Goal: Task Accomplishment & Management: Manage account settings

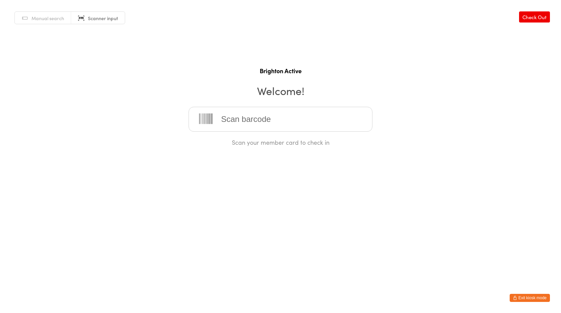
click at [45, 13] on link "Manual search" at bounding box center [43, 18] width 56 height 13
click at [525, 294] on button "Exit kiosk mode" at bounding box center [530, 298] width 40 height 8
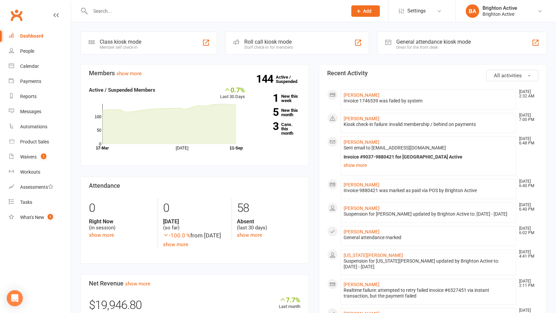
click at [120, 14] on input "text" at bounding box center [215, 10] width 254 height 9
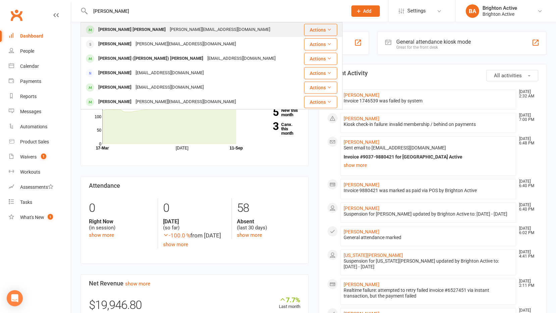
type input "Carla"
click at [114, 29] on div "[PERSON_NAME] [PERSON_NAME]" at bounding box center [131, 30] width 71 height 10
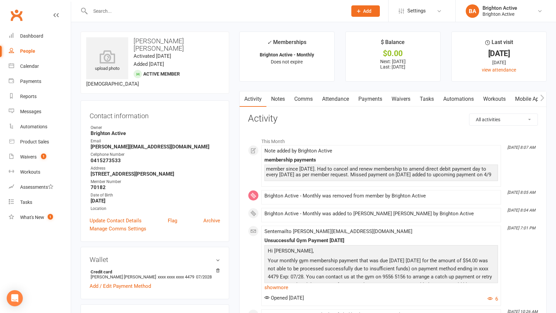
drag, startPoint x: 369, startPoint y: 95, endPoint x: 370, endPoint y: 99, distance: 4.2
click at [369, 95] on link "Payments" at bounding box center [370, 98] width 33 height 15
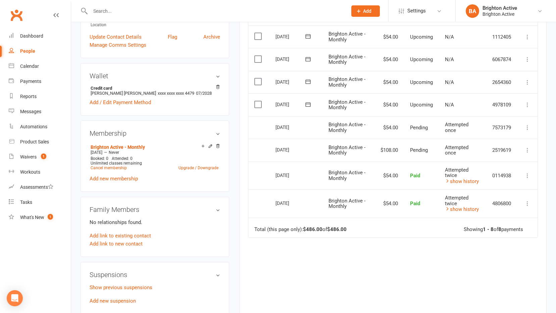
scroll to position [201, 0]
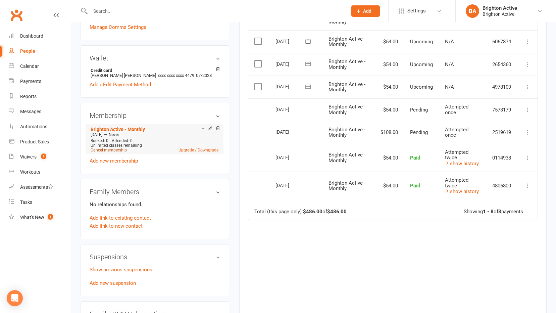
click at [103, 148] on link "Cancel membership" at bounding box center [109, 150] width 36 height 5
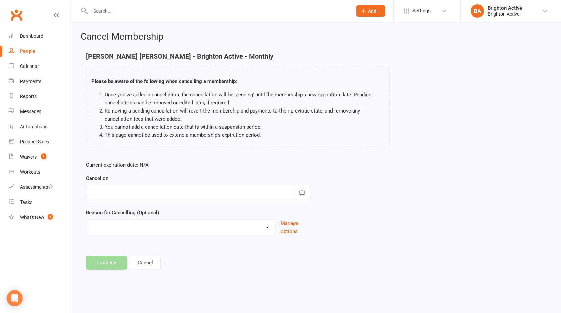
click at [101, 194] on div at bounding box center [198, 192] width 225 height 14
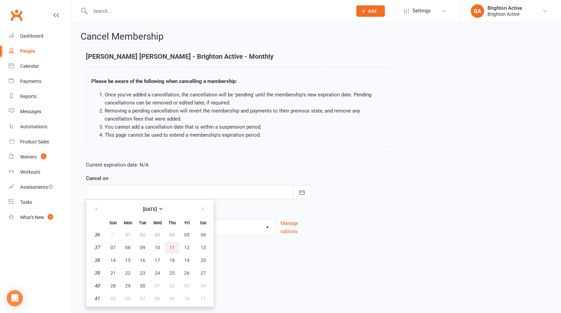
click at [172, 246] on span "11" at bounding box center [171, 247] width 5 height 5
type input "[DATE]"
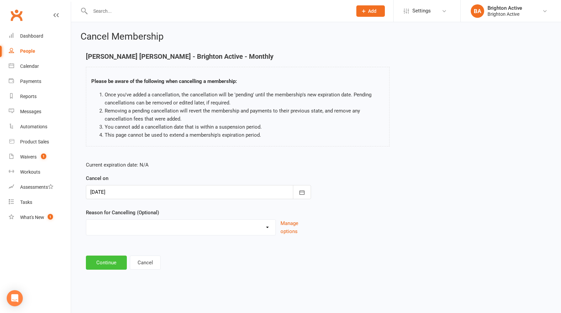
click at [100, 262] on button "Continue" at bounding box center [106, 262] width 41 height 14
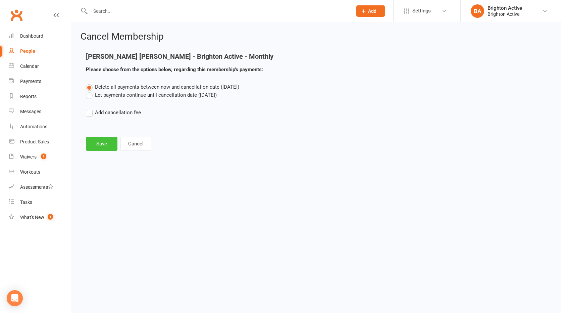
click at [104, 142] on button "Save" at bounding box center [102, 144] width 32 height 14
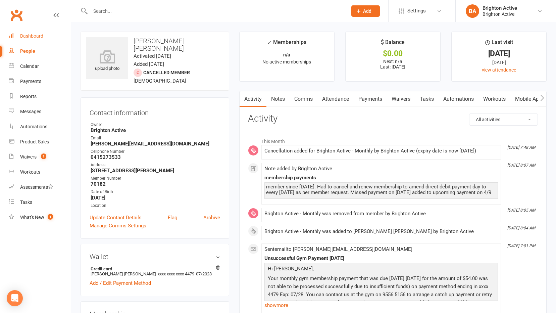
click at [32, 38] on div "Dashboard" at bounding box center [31, 35] width 23 height 5
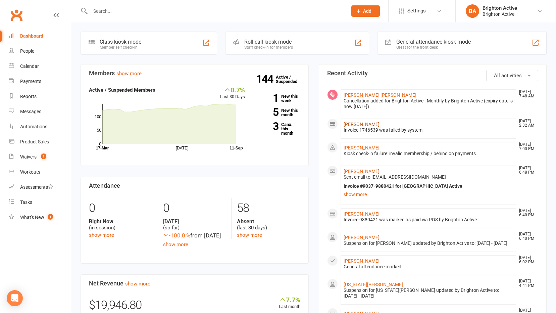
click at [345, 125] on link "[PERSON_NAME]" at bounding box center [361, 123] width 36 height 5
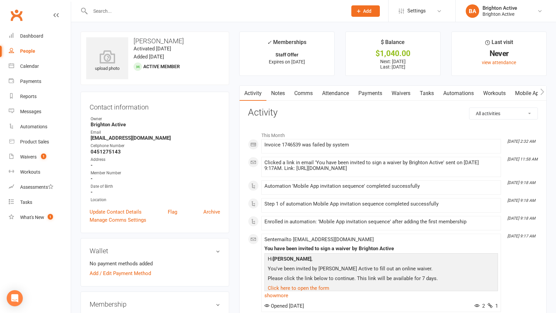
drag, startPoint x: 337, startPoint y: 94, endPoint x: 378, endPoint y: 104, distance: 42.2
click at [338, 94] on link "Attendance" at bounding box center [335, 93] width 36 height 15
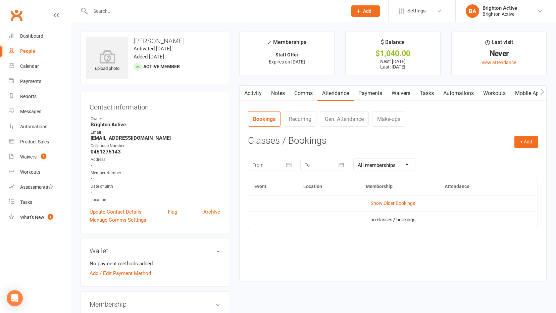
click at [369, 95] on link "Payments" at bounding box center [370, 93] width 33 height 15
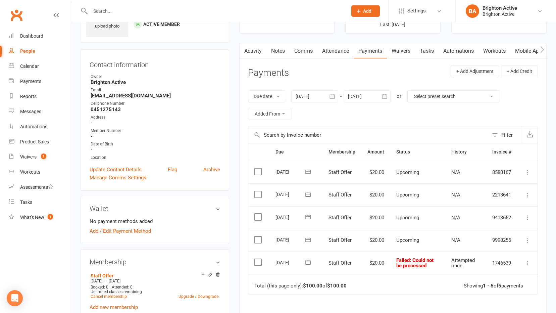
scroll to position [101, 0]
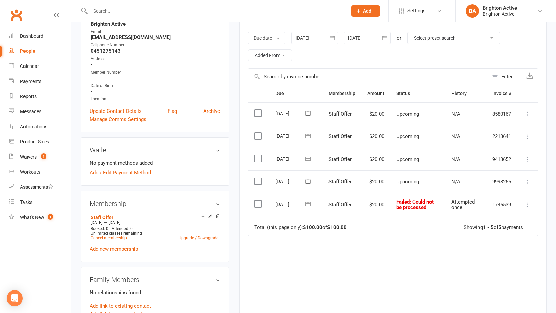
click at [529, 204] on icon at bounding box center [527, 204] width 7 height 7
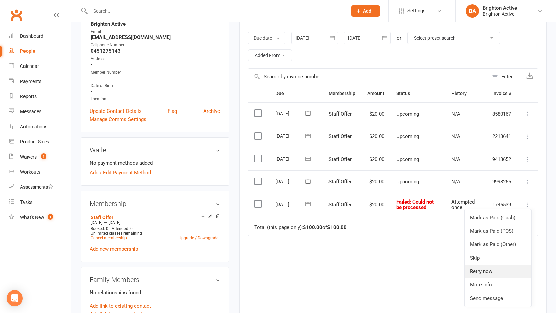
click at [483, 269] on link "Retry now" at bounding box center [498, 270] width 66 height 13
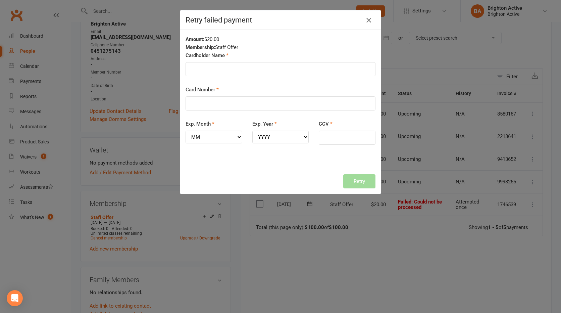
click at [366, 19] on icon "button" at bounding box center [369, 20] width 8 height 8
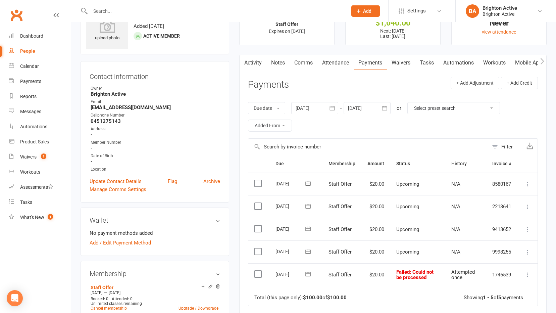
scroll to position [0, 0]
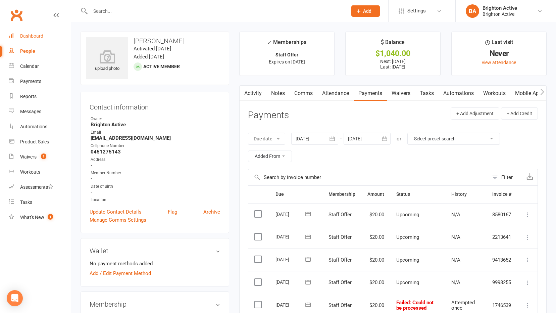
click at [44, 38] on link "Dashboard" at bounding box center [40, 36] width 62 height 15
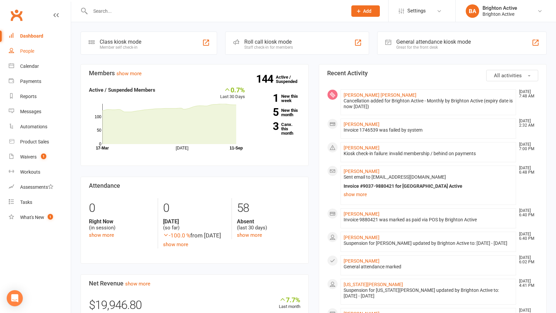
click at [23, 53] on div "People" at bounding box center [27, 50] width 14 height 5
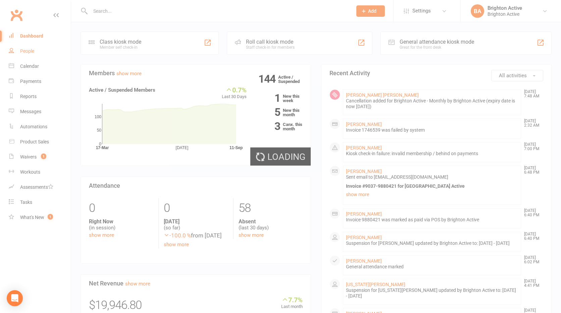
select select "100"
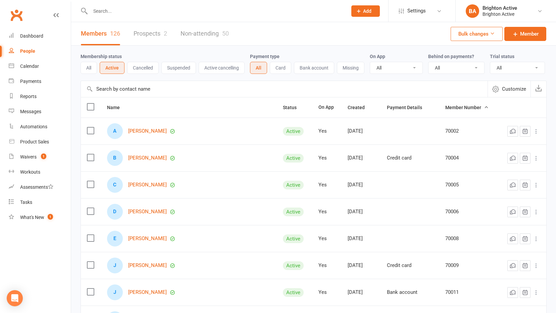
click at [148, 72] on button "Cancelled" at bounding box center [143, 68] width 32 height 12
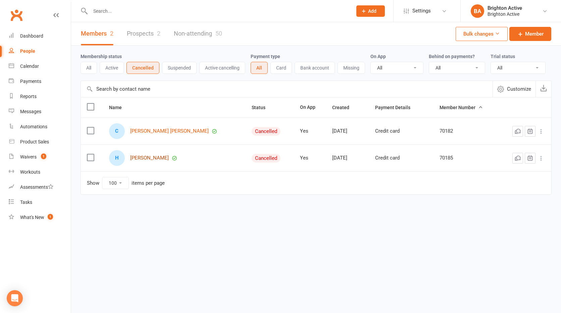
click at [159, 157] on link "Hassan Kabalan" at bounding box center [149, 158] width 39 height 6
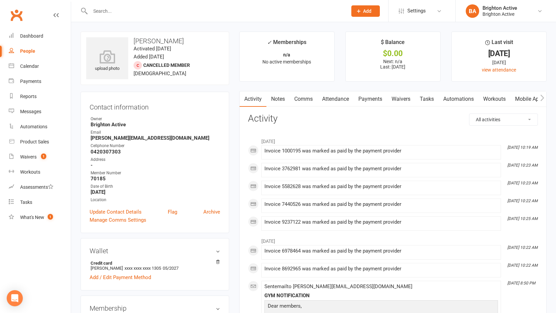
click at [18, 53] on link "People" at bounding box center [40, 51] width 62 height 15
select select "100"
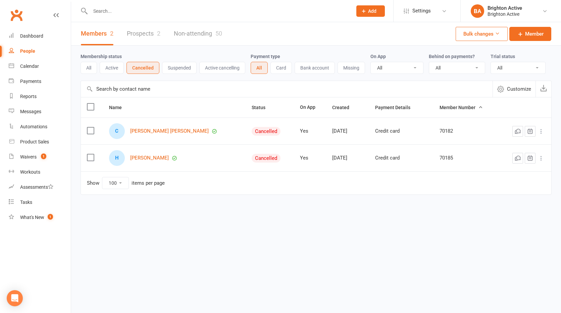
click at [151, 126] on div "C Carla Ferreira Amorim" at bounding box center [174, 131] width 130 height 16
click at [156, 130] on link "[PERSON_NAME] [PERSON_NAME]" at bounding box center [169, 131] width 78 height 6
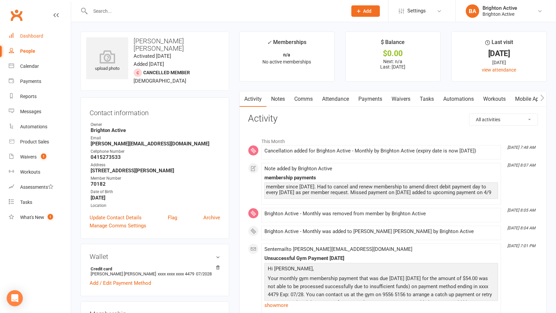
click at [30, 36] on div "Dashboard" at bounding box center [31, 35] width 23 height 5
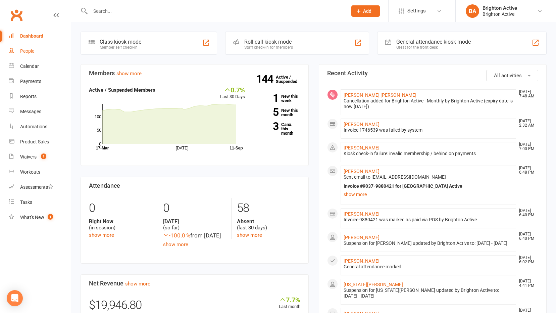
click at [25, 53] on div "People" at bounding box center [27, 50] width 14 height 5
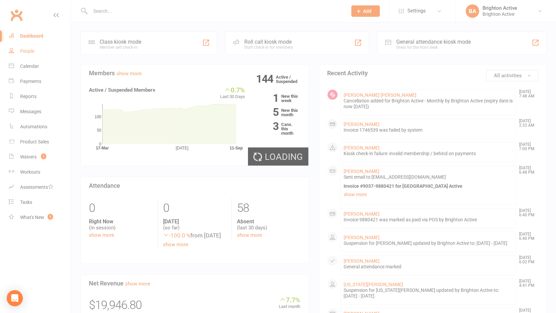
select select "100"
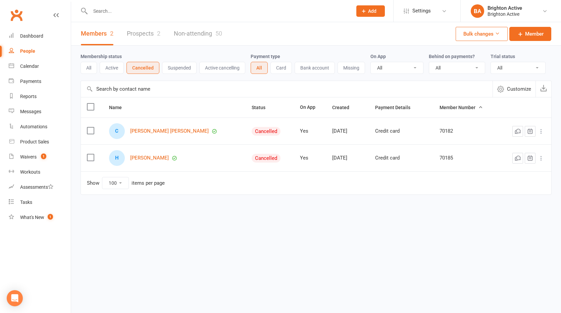
click at [113, 67] on button "Active" at bounding box center [112, 68] width 24 height 12
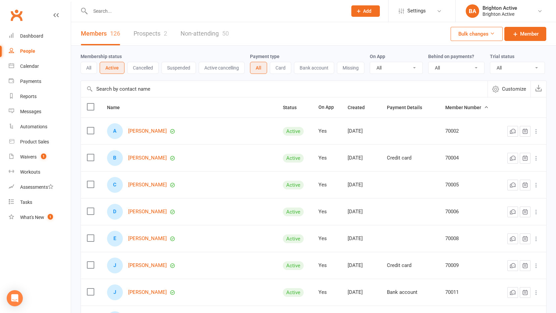
click at [88, 69] on button "All" at bounding box center [89, 68] width 16 height 12
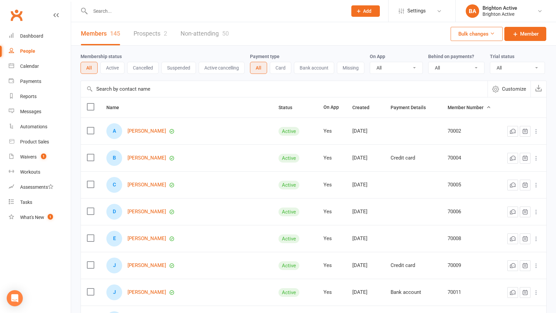
click at [439, 55] on label "Behind on payments?" at bounding box center [451, 56] width 46 height 5
click at [452, 67] on select "All No Yes" at bounding box center [456, 67] width 56 height 11
select select "true"
click at [429, 62] on select "All No Yes" at bounding box center [456, 67] width 56 height 11
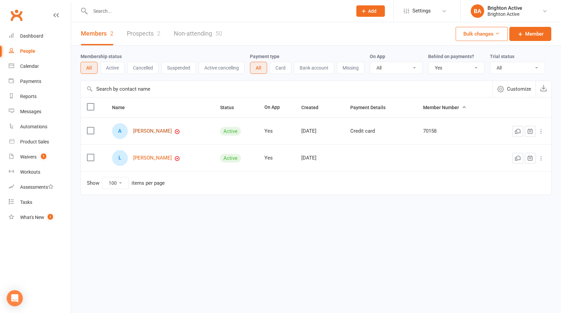
click at [165, 131] on link "[PERSON_NAME]" at bounding box center [152, 131] width 39 height 6
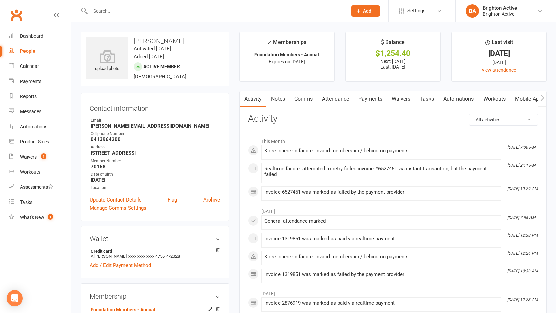
click at [375, 98] on link "Payments" at bounding box center [370, 98] width 33 height 15
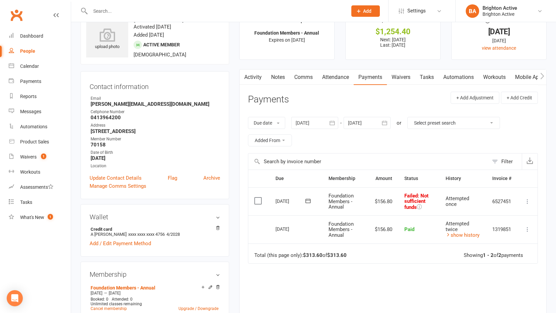
scroll to position [34, 0]
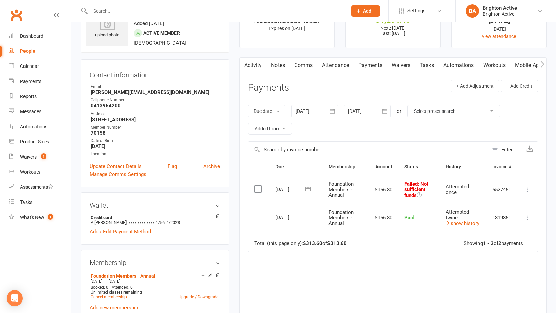
click at [300, 65] on link "Comms" at bounding box center [303, 65] width 28 height 15
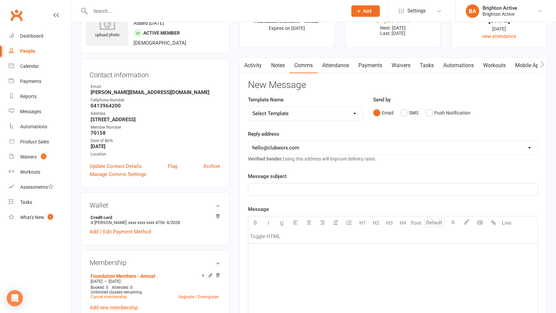
click at [306, 113] on select "Select Template [SMS] [Default template - review before using] Appointment remi…" at bounding box center [305, 113] width 114 height 13
select select "1"
click at [248, 107] on select "Select Template [SMS] [Default template - review before using] Appointment remi…" at bounding box center [305, 113] width 114 height 13
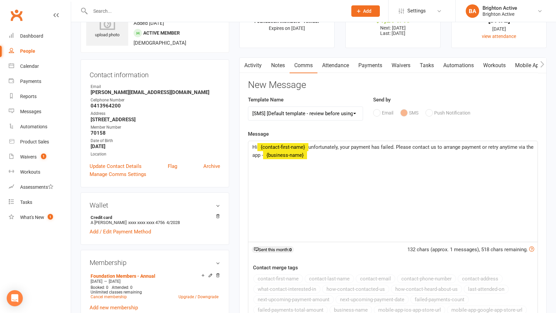
click at [308, 148] on span "﻿ {contact-first-name}" at bounding box center [282, 147] width 51 height 6
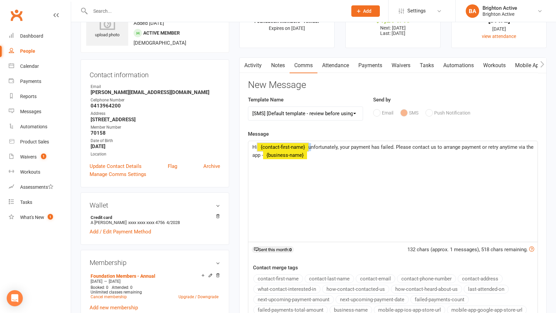
click at [308, 148] on span "﻿ {contact-first-name}" at bounding box center [282, 147] width 51 height 6
click at [306, 145] on span "﻿ {contact-first-name}" at bounding box center [282, 147] width 51 height 6
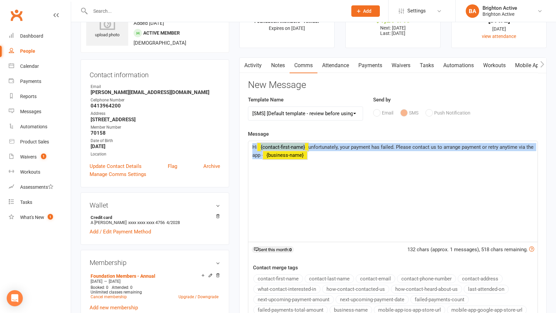
click at [306, 145] on span "﻿ {contact-first-name}" at bounding box center [282, 147] width 51 height 6
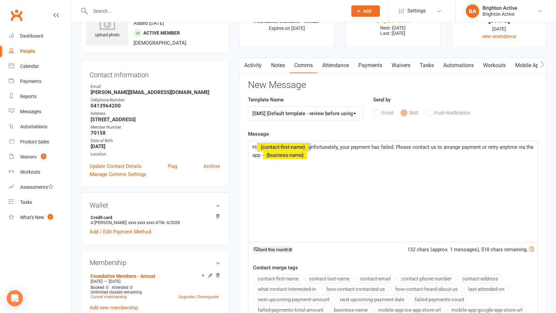
click at [306, 145] on span "﻿ {contact-first-name}" at bounding box center [282, 147] width 51 height 6
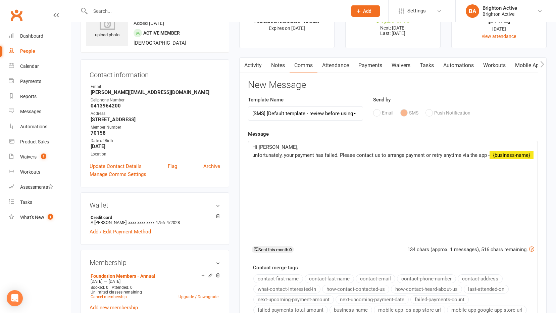
click at [303, 159] on p "unfortunately, your payment has failed. Please contact us to arrange payment or…" at bounding box center [392, 155] width 281 height 8
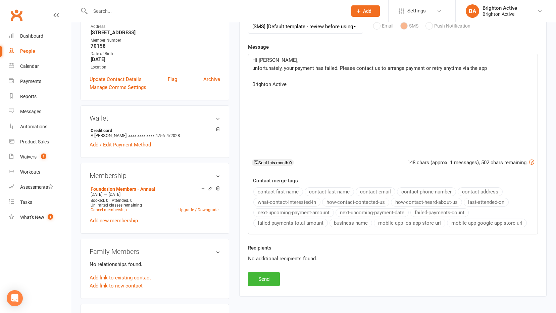
scroll to position [168, 0]
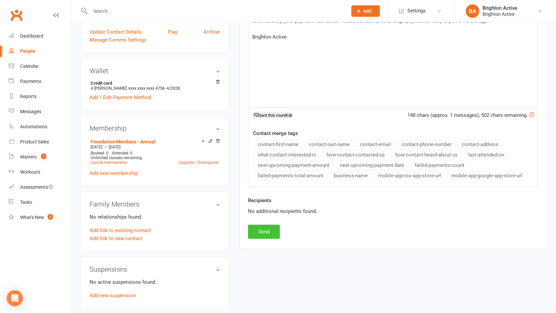
click at [262, 229] on button "Send" at bounding box center [264, 231] width 32 height 14
select select
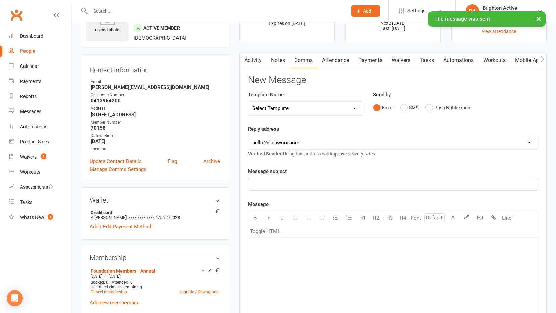
scroll to position [34, 0]
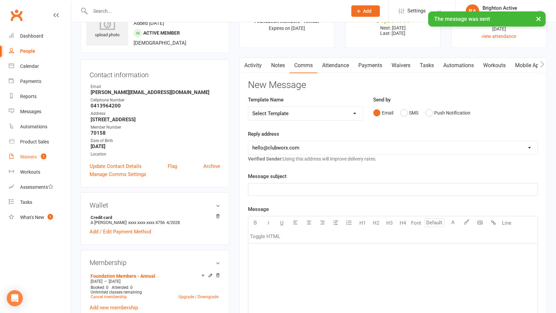
click at [26, 155] on div "Waivers" at bounding box center [28, 156] width 16 height 5
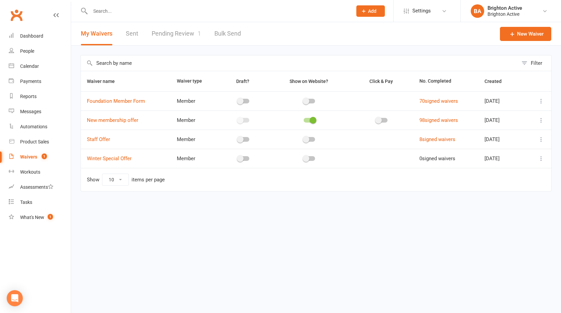
click at [175, 32] on link "Pending Review 1" at bounding box center [176, 33] width 49 height 23
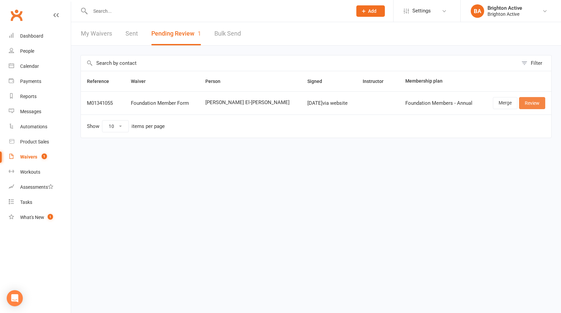
click at [528, 107] on link "Review" at bounding box center [532, 103] width 26 height 12
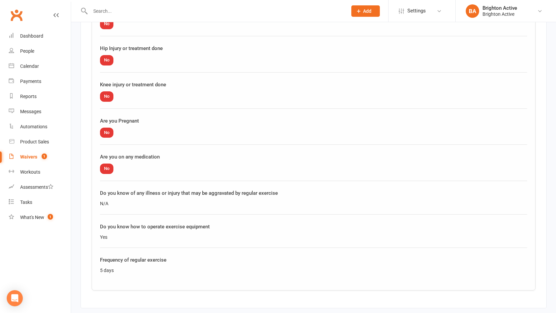
scroll to position [735, 0]
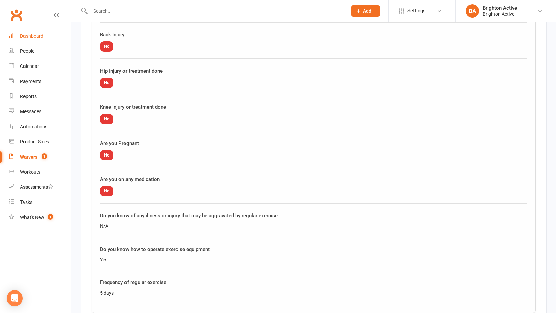
click at [27, 33] on link "Dashboard" at bounding box center [40, 36] width 62 height 15
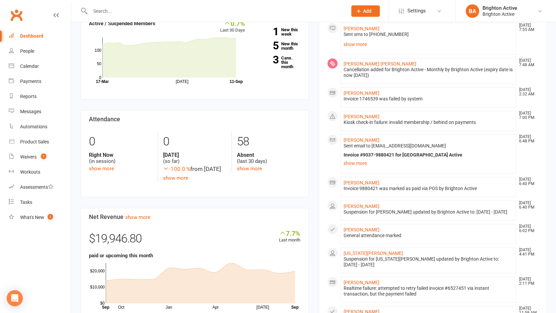
scroll to position [67, 0]
click at [356, 139] on link "[PERSON_NAME]" at bounding box center [361, 139] width 36 height 5
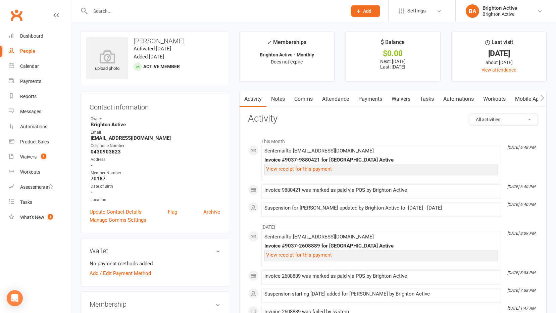
click at [372, 102] on link "Payments" at bounding box center [370, 98] width 33 height 15
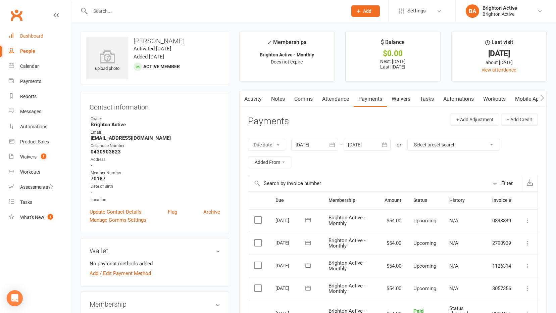
click at [34, 37] on div "Dashboard" at bounding box center [31, 35] width 23 height 5
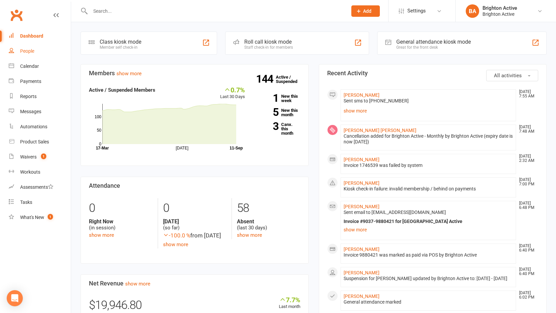
drag, startPoint x: 18, startPoint y: 47, endPoint x: 34, endPoint y: 54, distance: 17.7
click at [18, 47] on link "People" at bounding box center [40, 51] width 62 height 15
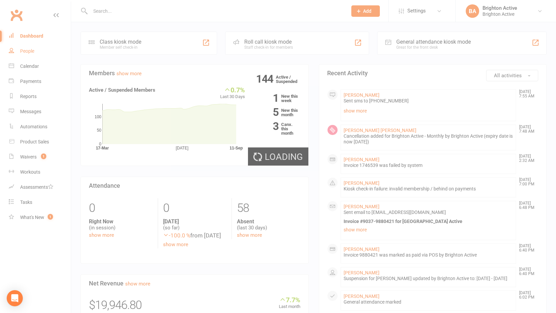
select select "true"
select select "100"
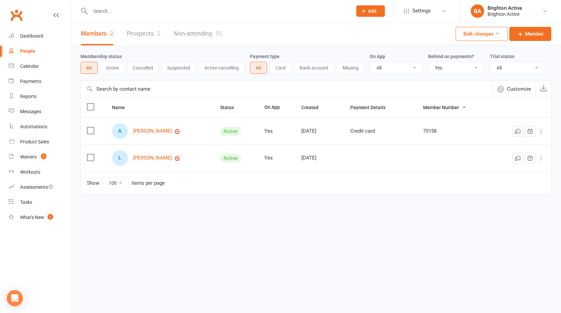
click at [453, 67] on select "All No Yes" at bounding box center [456, 67] width 56 height 11
select select
click at [429, 62] on select "All No Yes" at bounding box center [456, 67] width 56 height 11
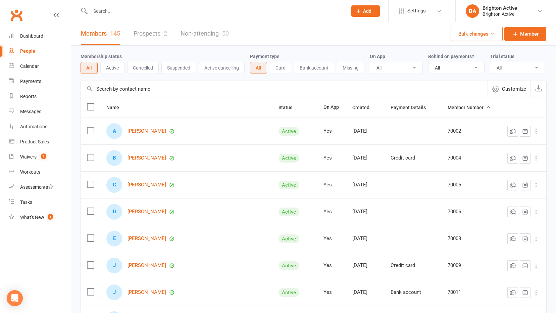
click at [173, 70] on button "Suspended" at bounding box center [178, 68] width 35 height 12
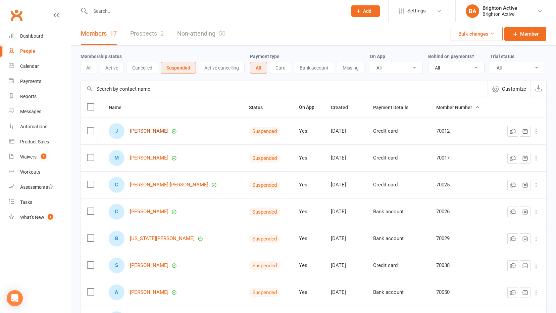
click at [149, 134] on link "Julia Ghobrial" at bounding box center [149, 131] width 39 height 6
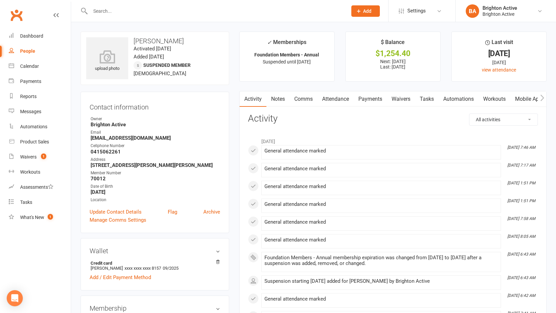
click at [278, 100] on link "Notes" at bounding box center [277, 98] width 23 height 15
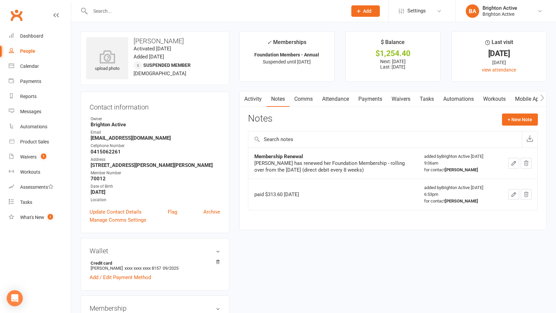
click at [17, 49] on link "People" at bounding box center [40, 51] width 62 height 15
select select "100"
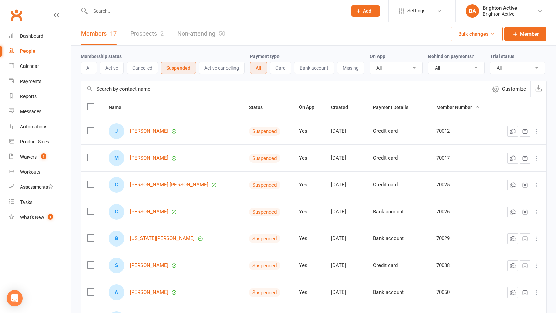
scroll to position [101, 0]
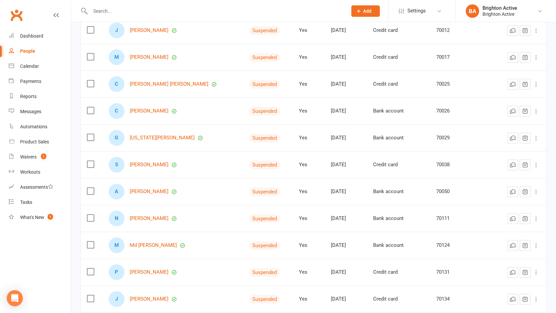
click at [28, 49] on div "People" at bounding box center [27, 50] width 15 height 5
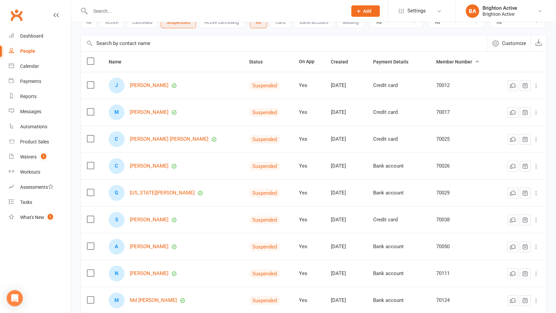
scroll to position [0, 0]
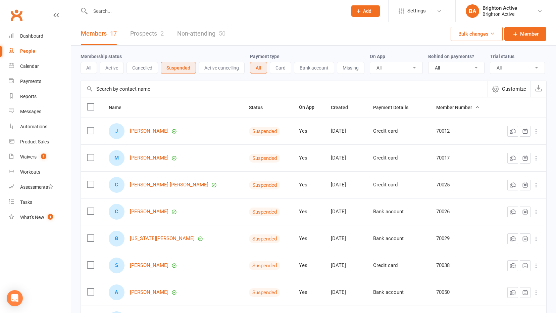
click at [203, 36] on link "Non-attending 50" at bounding box center [201, 33] width 48 height 23
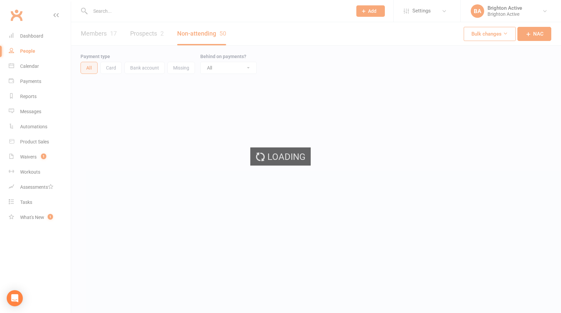
select select "100"
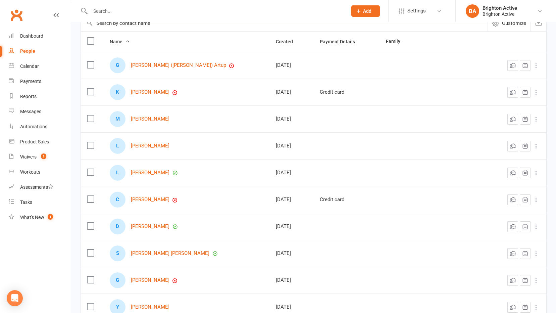
scroll to position [67, 0]
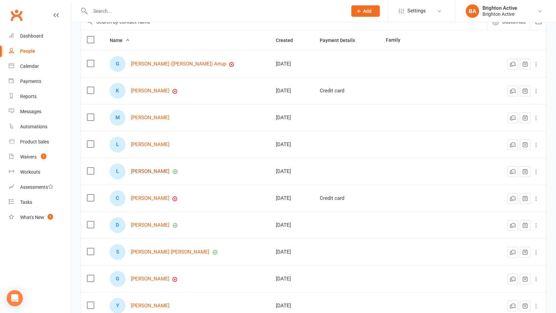
click at [151, 172] on link "Layla Bechara" at bounding box center [150, 171] width 39 height 6
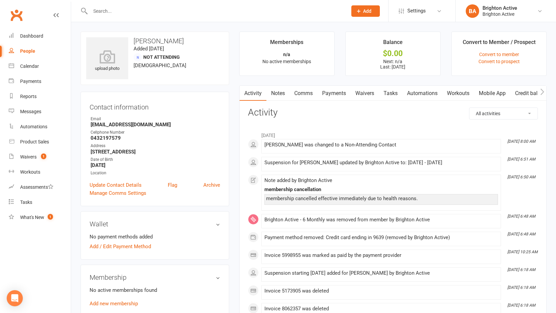
select select "100"
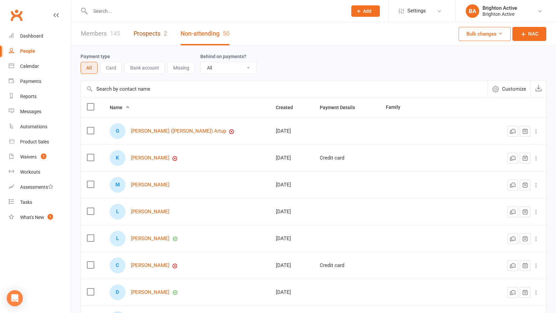
click at [144, 32] on link "Prospects 2" at bounding box center [151, 33] width 34 height 23
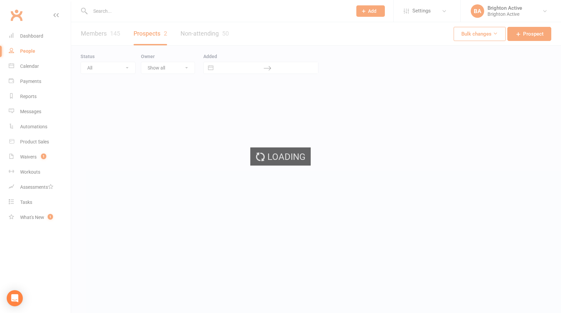
select select "100"
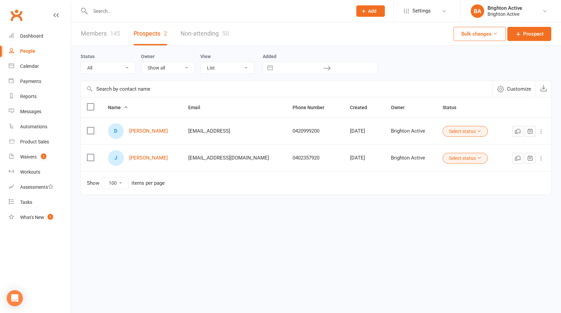
click at [91, 33] on link "Members 145" at bounding box center [100, 33] width 39 height 23
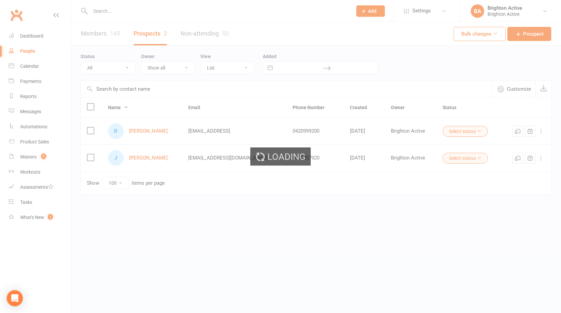
select select "100"
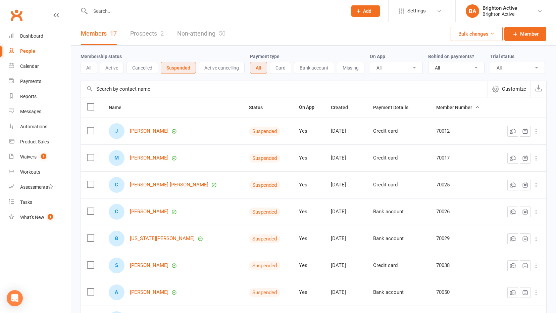
click at [110, 31] on div "17" at bounding box center [113, 33] width 7 height 7
click at [88, 68] on button "All" at bounding box center [89, 68] width 16 height 12
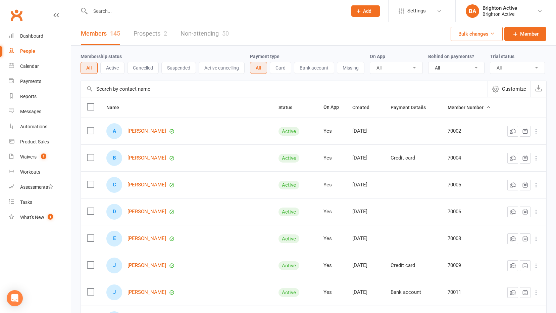
click at [112, 70] on button "Active" at bounding box center [112, 68] width 24 height 12
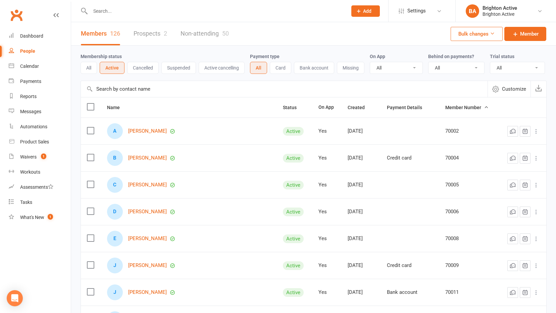
click at [415, 69] on select "All Yes No" at bounding box center [396, 67] width 52 height 11
click at [423, 52] on div "On App All Yes No" at bounding box center [399, 62] width 58 height 21
click at [92, 66] on button "All" at bounding box center [89, 68] width 16 height 12
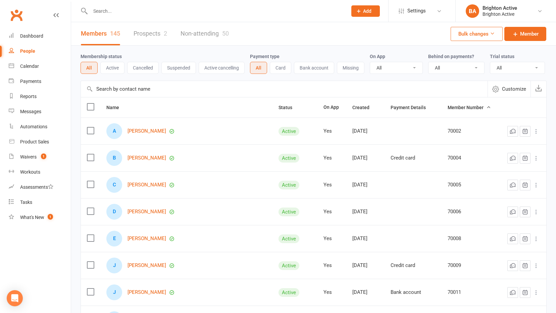
click at [501, 95] on button "Customize" at bounding box center [508, 89] width 43 height 16
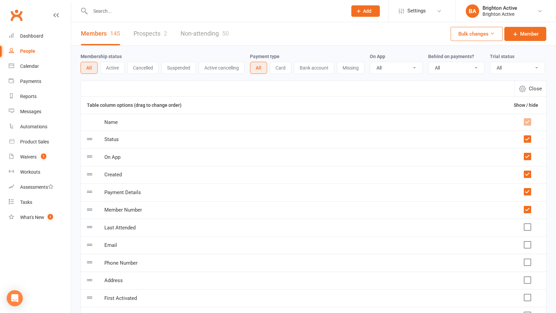
click at [523, 92] on icon "button" at bounding box center [522, 88] width 7 height 7
select select "100"
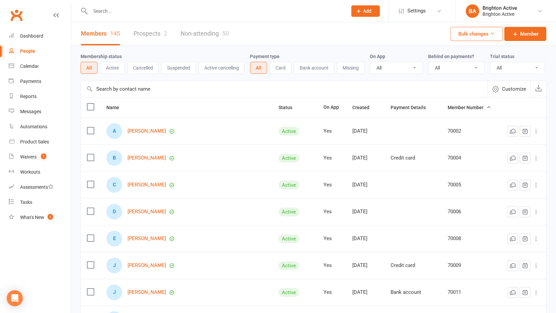
click at [86, 68] on button "All" at bounding box center [89, 68] width 17 height 12
click at [525, 66] on select "All Active and expired trials All active trials Active trial (no other membersh…" at bounding box center [517, 67] width 54 height 11
click at [113, 69] on button "Active" at bounding box center [112, 68] width 24 height 12
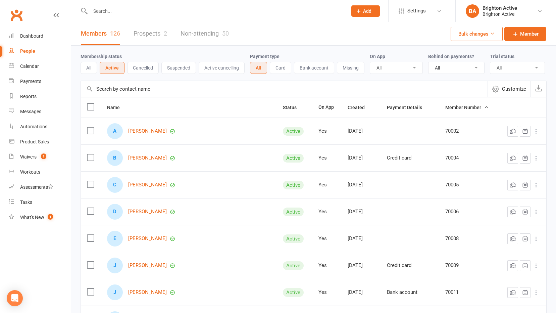
click at [181, 67] on button "Suspended" at bounding box center [178, 68] width 35 height 12
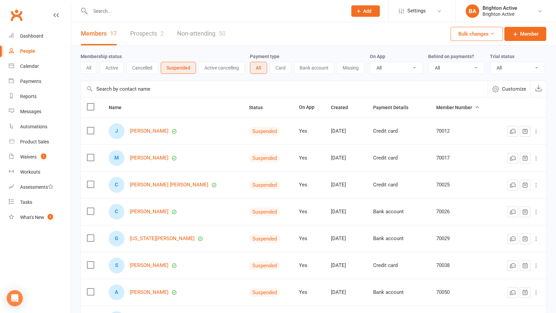
click at [107, 70] on button "Active" at bounding box center [112, 68] width 24 height 12
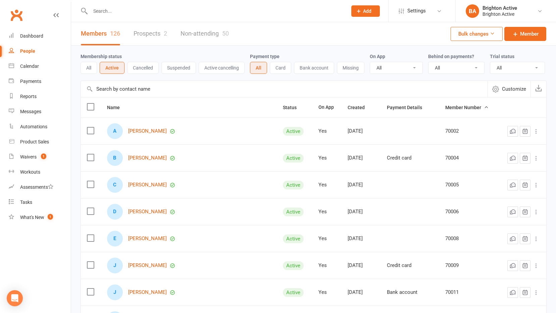
click at [87, 67] on button "All" at bounding box center [89, 68] width 16 height 12
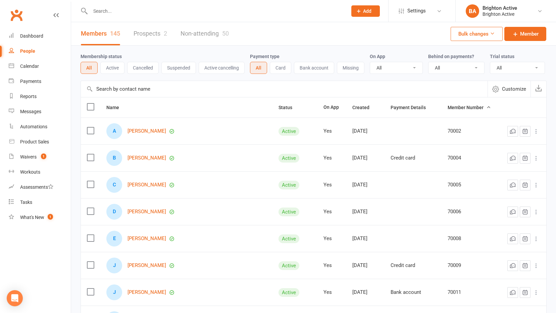
click at [104, 67] on button "Active" at bounding box center [112, 68] width 24 height 12
click at [0, 0] on div "Loading" at bounding box center [0, 0] width 0 height 0
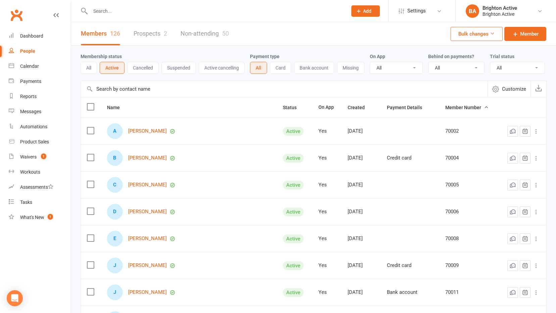
click at [147, 68] on button "Cancelled" at bounding box center [143, 68] width 32 height 12
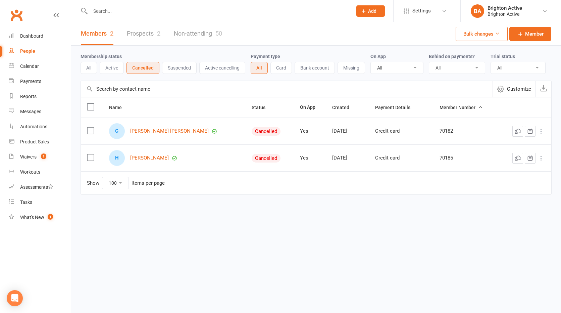
click at [178, 68] on button "Suspended" at bounding box center [179, 68] width 35 height 12
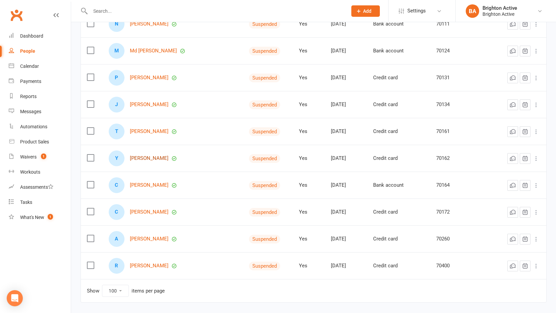
scroll to position [321, 0]
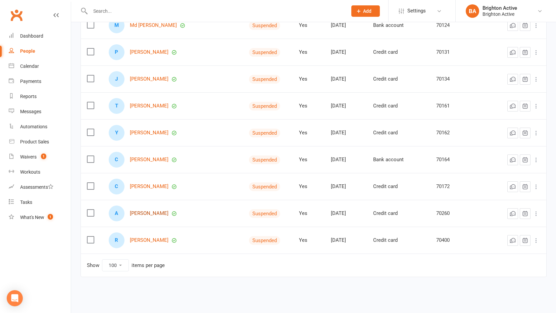
click at [148, 214] on link "Ana Trajkovska" at bounding box center [149, 213] width 39 height 6
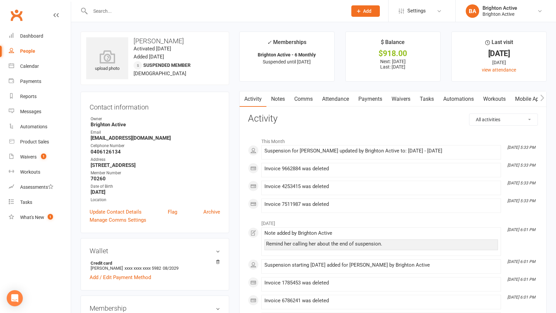
click at [287, 100] on link "Notes" at bounding box center [277, 98] width 23 height 15
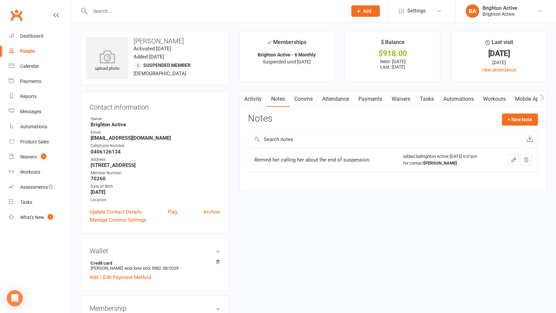
click at [257, 99] on link "Activity" at bounding box center [253, 98] width 27 height 15
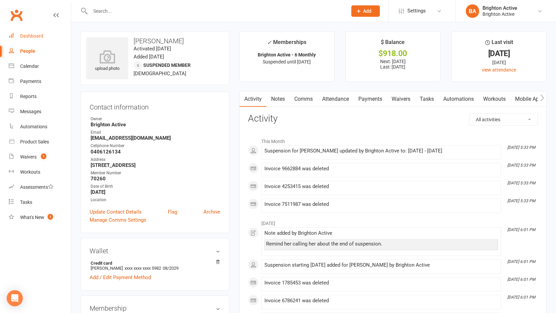
click at [28, 40] on link "Dashboard" at bounding box center [40, 36] width 62 height 15
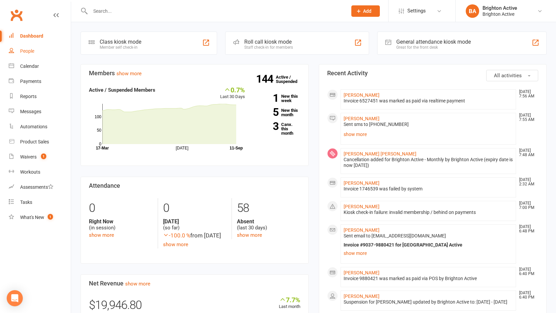
click at [27, 53] on div "People" at bounding box center [27, 50] width 14 height 5
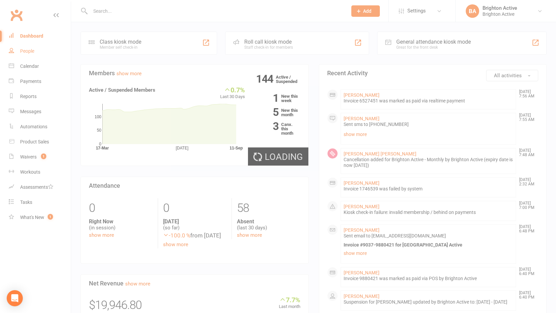
select select "100"
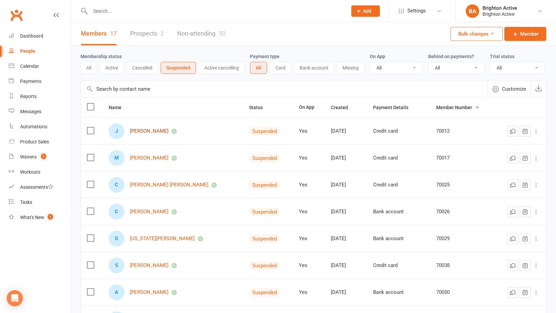
click at [149, 129] on link "Julia Ghobrial" at bounding box center [149, 131] width 39 height 6
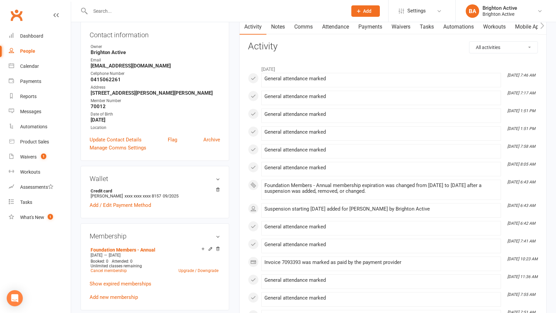
scroll to position [67, 0]
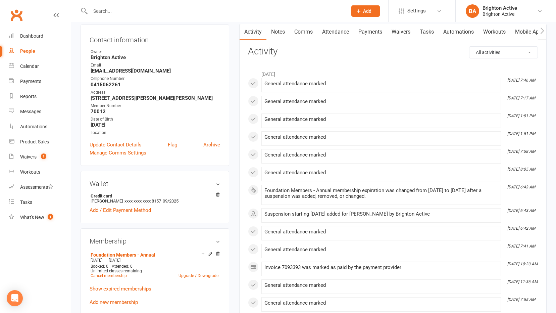
click at [279, 33] on link "Notes" at bounding box center [277, 31] width 23 height 15
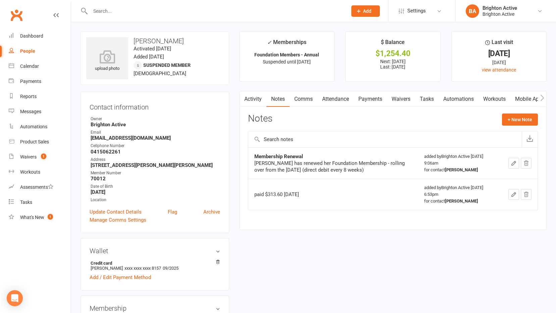
click at [33, 49] on div "People" at bounding box center [27, 50] width 15 height 5
select select "100"
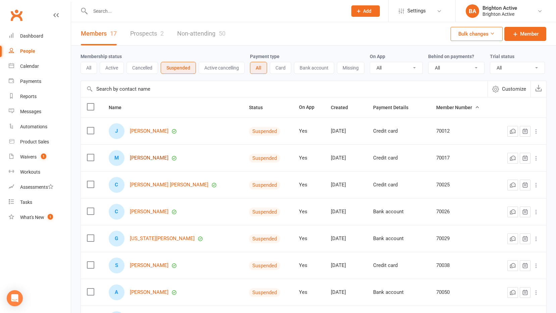
click at [148, 158] on link "Matthew Jardak" at bounding box center [149, 158] width 39 height 6
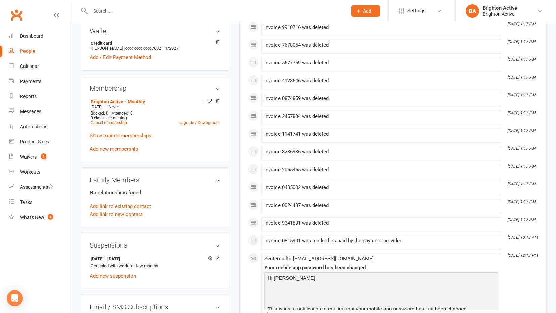
scroll to position [201, 0]
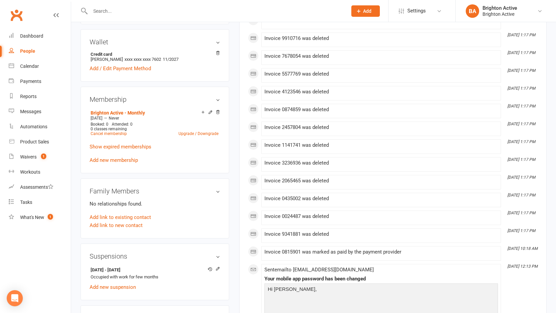
click at [32, 48] on link "People" at bounding box center [40, 51] width 62 height 15
select select "100"
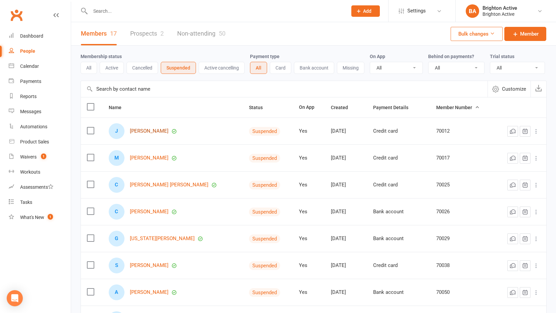
click at [146, 131] on link "Julia Ghobrial" at bounding box center [149, 131] width 39 height 6
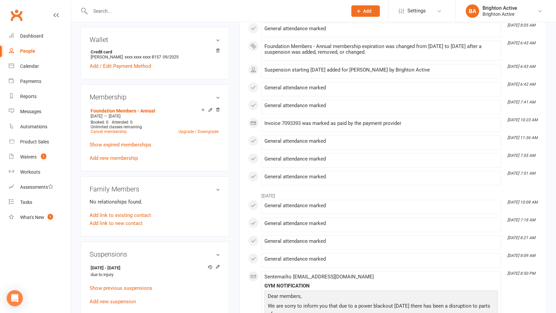
scroll to position [268, 0]
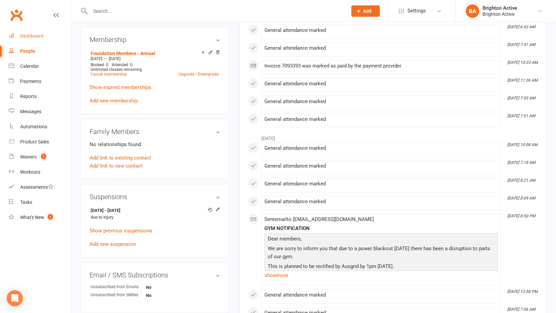
click at [32, 35] on div "Dashboard" at bounding box center [31, 35] width 23 height 5
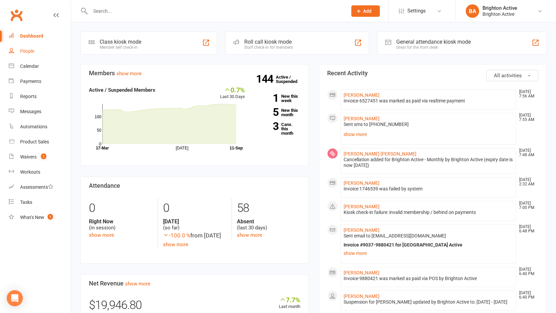
drag, startPoint x: 30, startPoint y: 52, endPoint x: 140, endPoint y: 57, distance: 110.5
click at [30, 52] on div "People" at bounding box center [27, 50] width 14 height 5
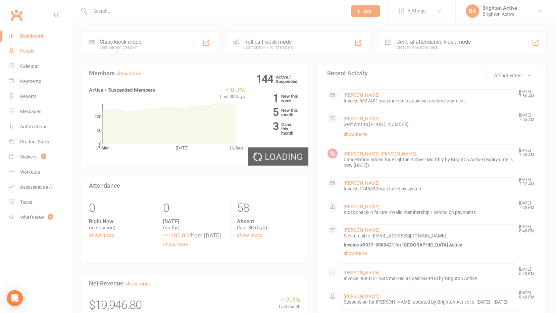
select select "100"
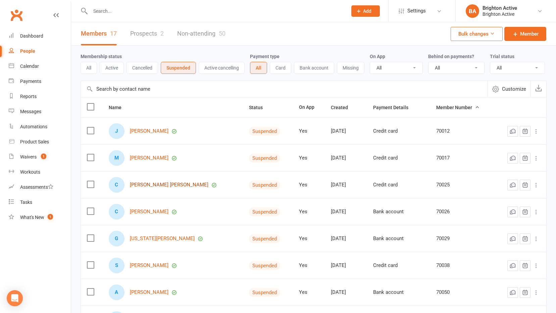
click at [150, 184] on link "Choy-Kee Leow" at bounding box center [169, 185] width 78 height 6
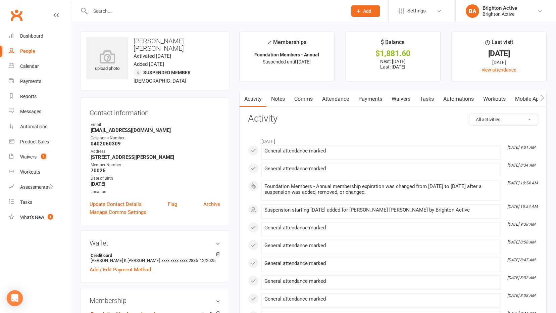
click at [178, 38] on h3 "Choy-Kee Leow" at bounding box center [154, 44] width 137 height 15
drag, startPoint x: 178, startPoint y: 40, endPoint x: 132, endPoint y: 39, distance: 46.6
click at [132, 39] on h3 "Choy-Kee Leow" at bounding box center [154, 44] width 137 height 15
copy h3 "Choy-Kee Leow"
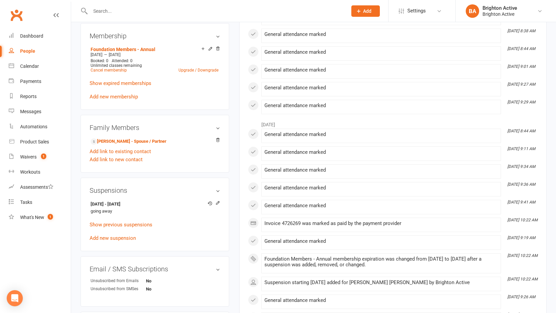
scroll to position [268, 0]
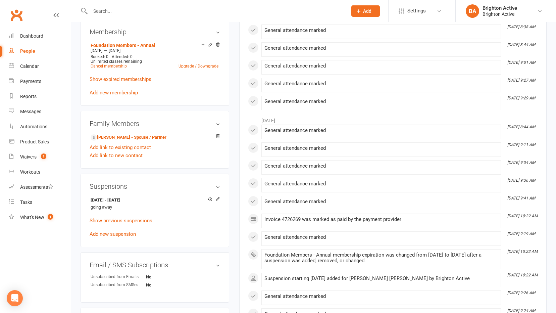
drag, startPoint x: 20, startPoint y: 47, endPoint x: 24, endPoint y: 54, distance: 8.0
click at [20, 47] on link "People" at bounding box center [40, 51] width 62 height 15
select select "100"
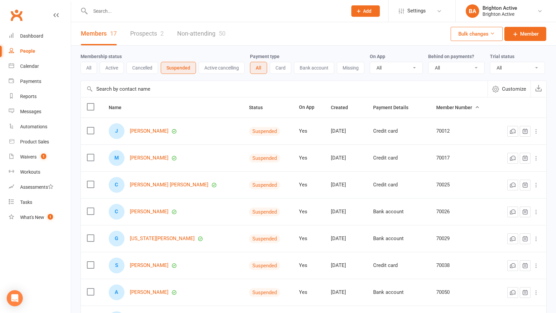
scroll to position [67, 0]
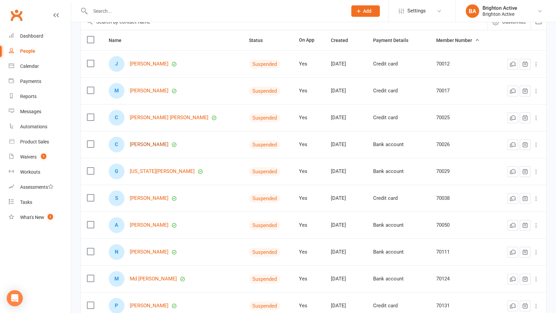
click at [144, 144] on link "Chris Peacock" at bounding box center [149, 145] width 39 height 6
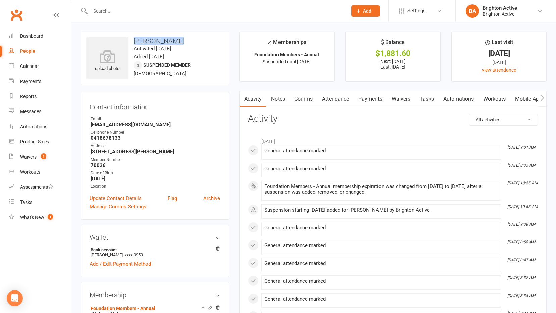
drag, startPoint x: 177, startPoint y: 39, endPoint x: 133, endPoint y: 44, distance: 44.2
click at [133, 44] on h3 "Chris Peacock" at bounding box center [154, 40] width 137 height 7
copy h3 "Chris Peacock"
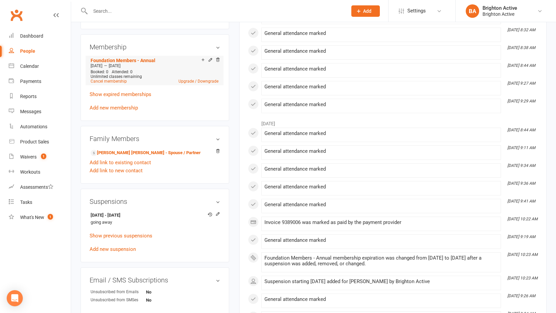
scroll to position [268, 0]
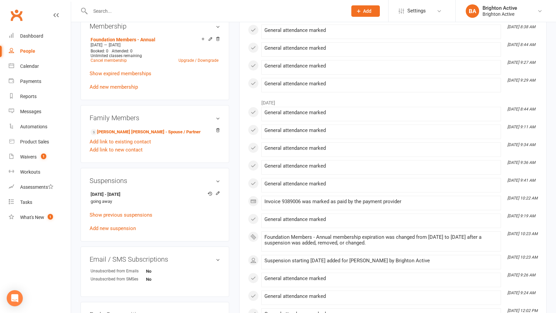
click at [29, 52] on div "People" at bounding box center [27, 50] width 15 height 5
select select "100"
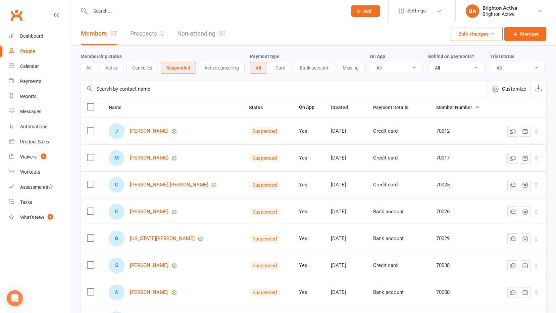
click at [148, 182] on div "C Choy-Kee Leow" at bounding box center [173, 185] width 128 height 16
click at [153, 184] on link "Choy-Kee Leow" at bounding box center [169, 185] width 78 height 6
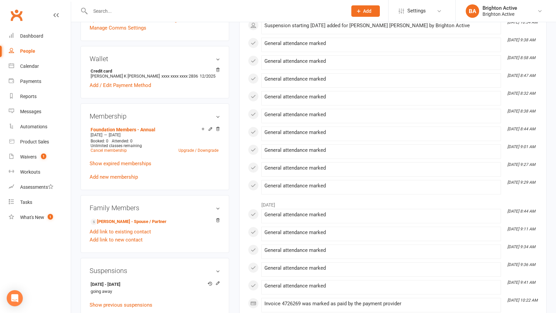
scroll to position [235, 0]
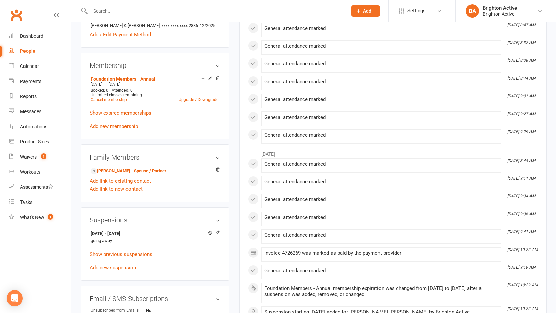
click at [16, 50] on link "People" at bounding box center [40, 51] width 62 height 15
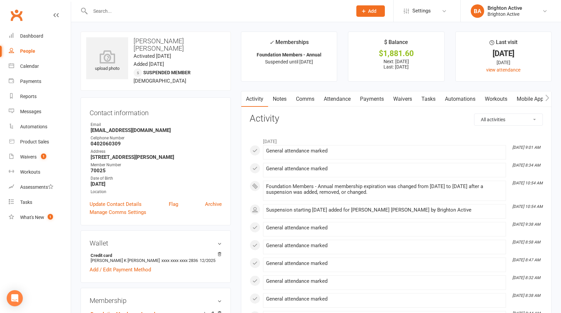
select select "100"
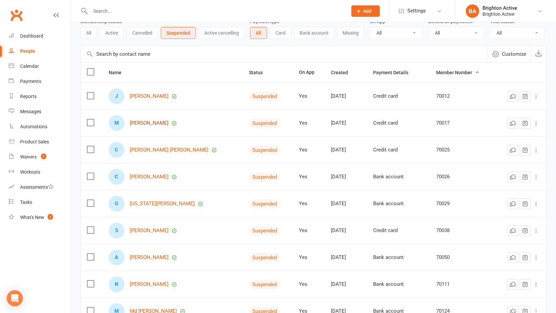
scroll to position [67, 0]
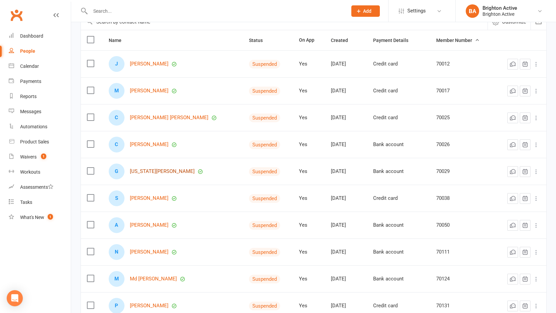
click at [145, 171] on link "[US_STATE][PERSON_NAME]" at bounding box center [162, 171] width 65 height 6
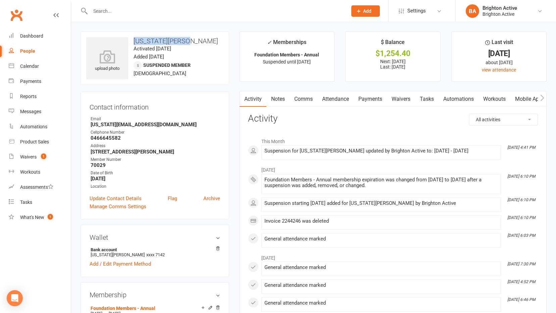
drag, startPoint x: 186, startPoint y: 37, endPoint x: 134, endPoint y: 34, distance: 52.1
click at [134, 34] on div "upload photo Georgia Markakis Activated 25 March, 2024 Added 13 March, 2024 Sus…" at bounding box center [155, 58] width 149 height 53
copy h3 "[US_STATE][PERSON_NAME]"
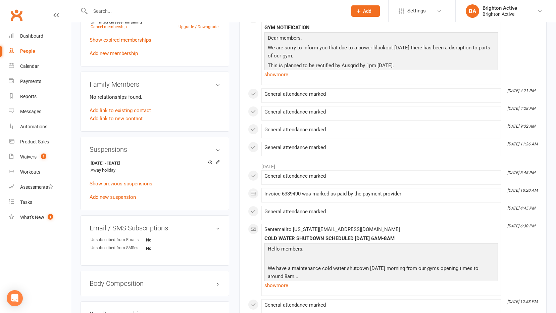
scroll to position [403, 0]
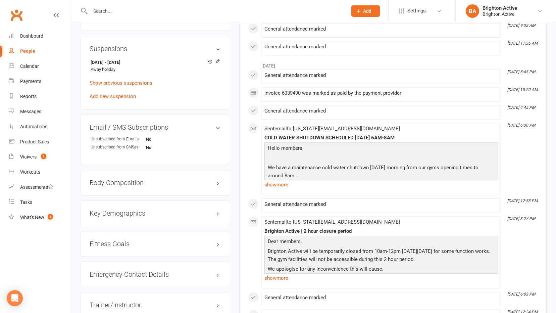
click at [21, 49] on div "People" at bounding box center [27, 50] width 15 height 5
select select "100"
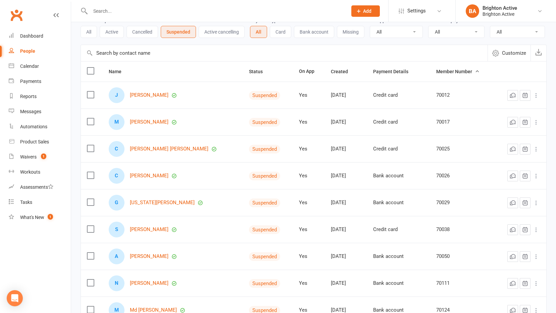
scroll to position [101, 0]
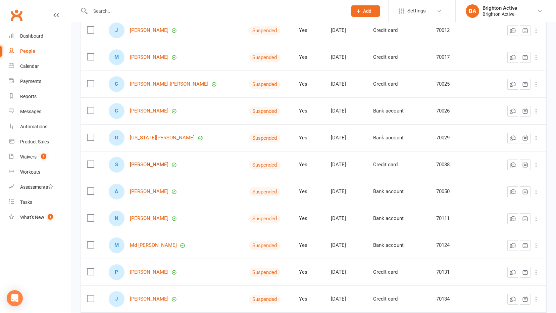
click at [150, 166] on link "Suzan Dardass" at bounding box center [149, 165] width 39 height 6
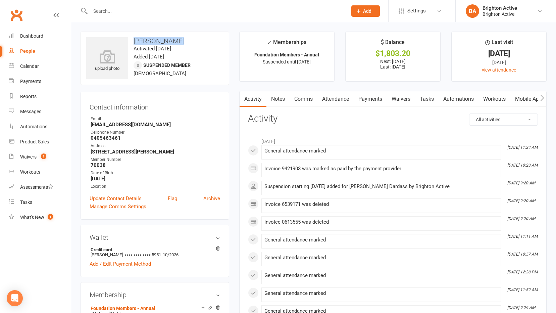
drag, startPoint x: 180, startPoint y: 40, endPoint x: 130, endPoint y: 41, distance: 50.3
click at [130, 41] on h3 "Suzan Dardass" at bounding box center [154, 40] width 137 height 7
copy h3 "Suzan Dardass"
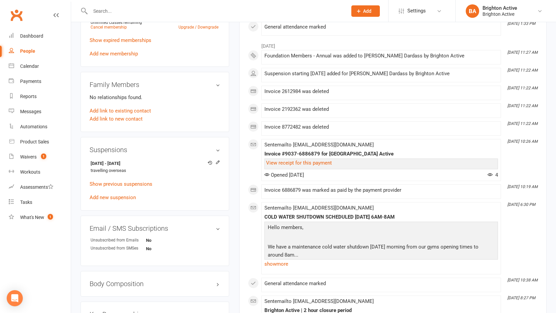
scroll to position [302, 0]
drag, startPoint x: 88, startPoint y: 161, endPoint x: 127, endPoint y: 172, distance: 41.1
click at [127, 172] on div "Suspensions 17 Aug 2025 - 17 Sep 2025 travelling overseas Show previous suspens…" at bounding box center [155, 173] width 149 height 73
copy li "17 Aug 2025 - 17 Sep 2025 travelling overseas"
click at [15, 52] on link "People" at bounding box center [40, 51] width 62 height 15
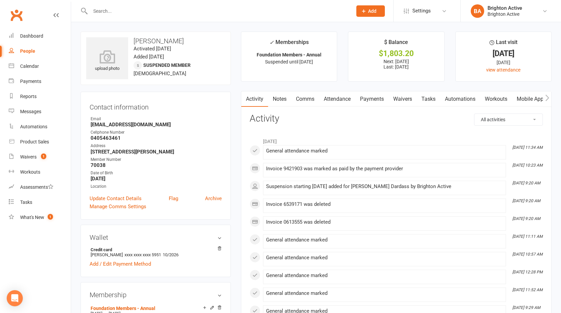
select select "100"
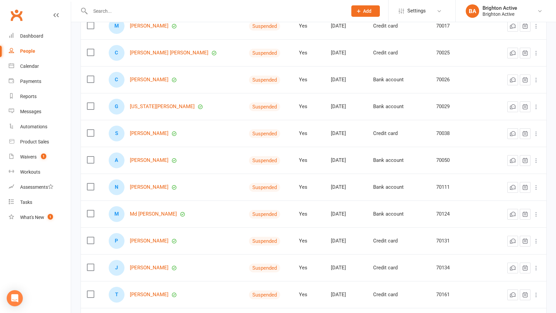
scroll to position [134, 0]
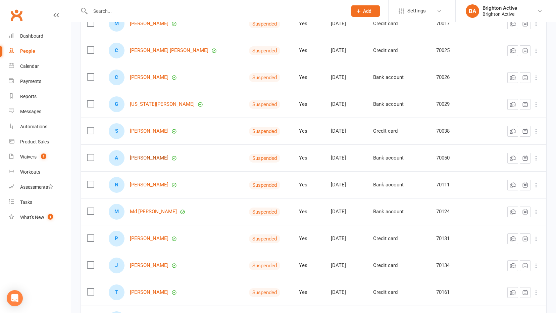
click at [159, 156] on link "Antonella Musumeci" at bounding box center [149, 158] width 39 height 6
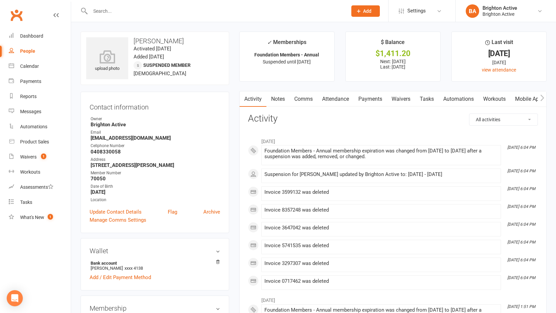
drag, startPoint x: 197, startPoint y: 41, endPoint x: 133, endPoint y: 43, distance: 63.8
click at [133, 43] on h3 "Antonella Musumeci" at bounding box center [154, 40] width 137 height 7
copy h3 "Antonella Musumeci"
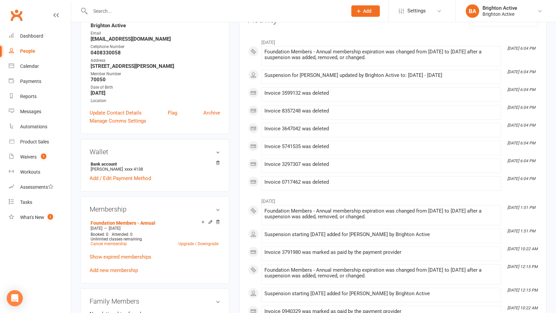
scroll to position [268, 0]
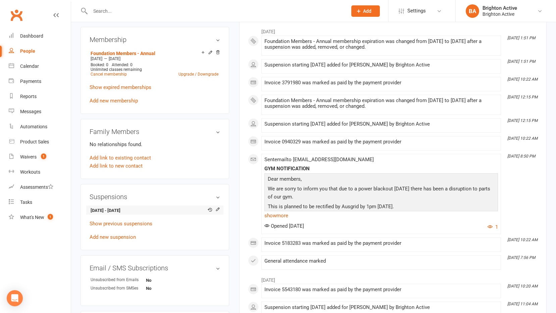
drag, startPoint x: 86, startPoint y: 209, endPoint x: 144, endPoint y: 213, distance: 58.2
click at [144, 213] on div "Suspensions 26 Jul 2025 - 3 Oct 2025 Show previous suspensions Add new suspensi…" at bounding box center [155, 217] width 149 height 66
copy strong "26 Jul 2025 - 3 Oct 2025"
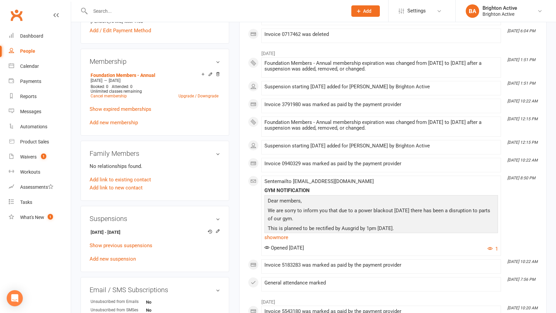
scroll to position [235, 0]
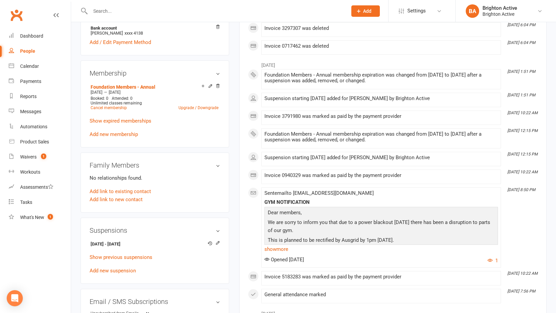
click at [33, 51] on div "People" at bounding box center [27, 50] width 15 height 5
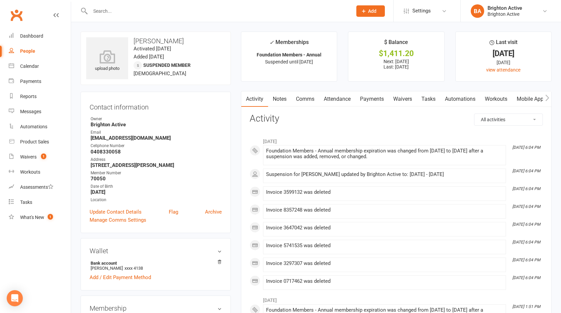
select select "100"
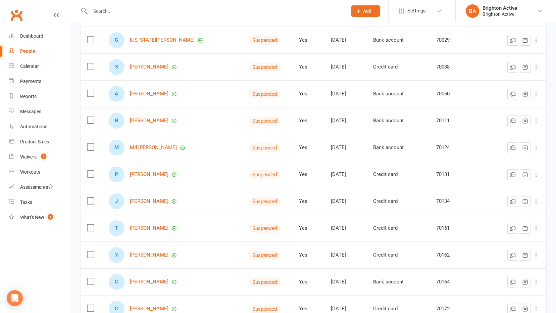
scroll to position [201, 0]
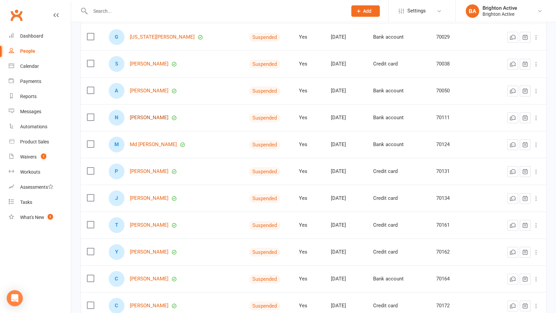
click at [155, 118] on link "Nana Kuwajima" at bounding box center [149, 118] width 39 height 6
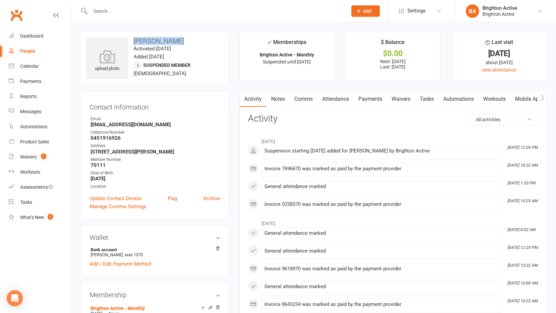
drag, startPoint x: 184, startPoint y: 41, endPoint x: 135, endPoint y: 43, distance: 49.3
click at [135, 43] on h3 "Nana Kuwajima" at bounding box center [154, 40] width 137 height 7
copy h3 "Nana Kuwajima"
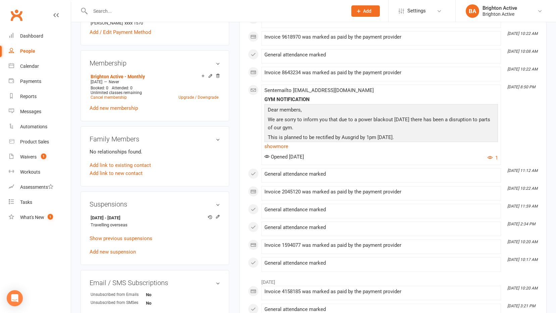
scroll to position [235, 0]
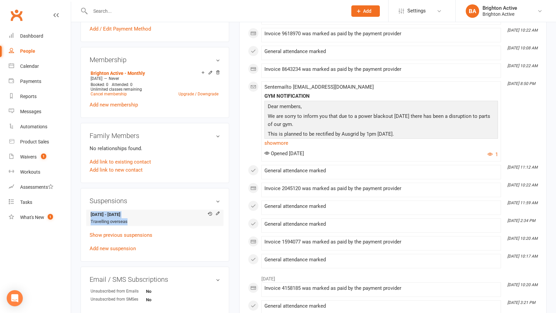
drag, startPoint x: 128, startPoint y: 220, endPoint x: 90, endPoint y: 212, distance: 39.5
click at [90, 212] on li "12 Aug 2025 - 22 Sep 2025 Travelling overseas" at bounding box center [155, 217] width 130 height 16
copy li "12 Aug 2025 - 22 Sep 2025 Travelling overseas"
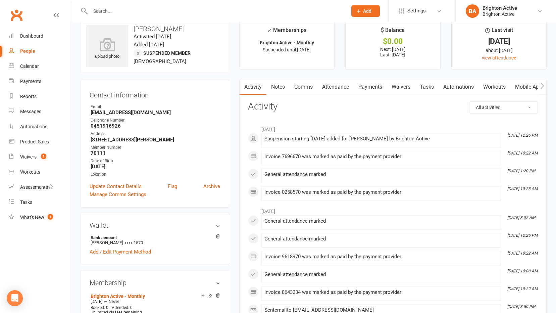
scroll to position [0, 0]
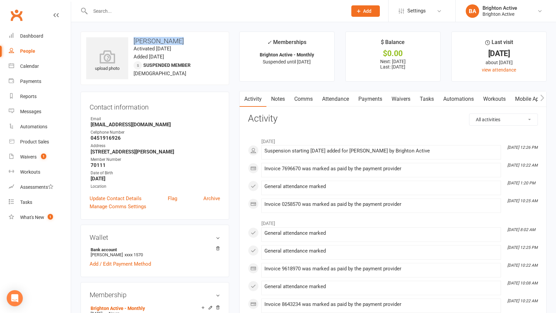
drag, startPoint x: 182, startPoint y: 37, endPoint x: 132, endPoint y: 37, distance: 50.3
click at [132, 37] on h3 "Nana Kuwajima" at bounding box center [154, 40] width 137 height 7
copy h3 "Nana Kuwajima"
click at [27, 53] on div "People" at bounding box center [27, 50] width 15 height 5
select select "100"
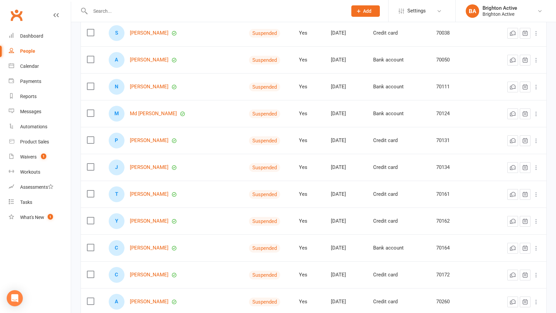
scroll to position [268, 0]
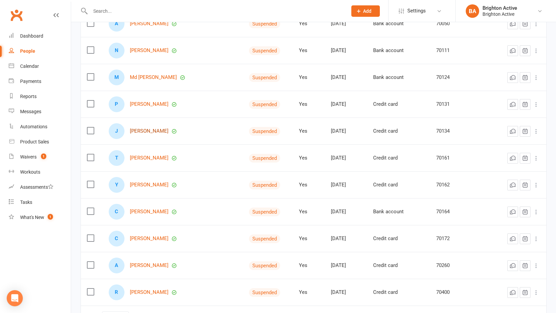
click at [155, 134] on link "Jane Kookarkin" at bounding box center [149, 131] width 39 height 6
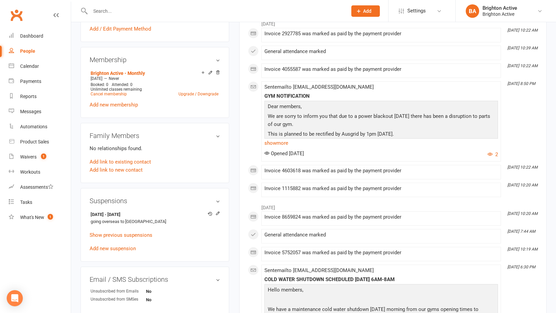
scroll to position [268, 0]
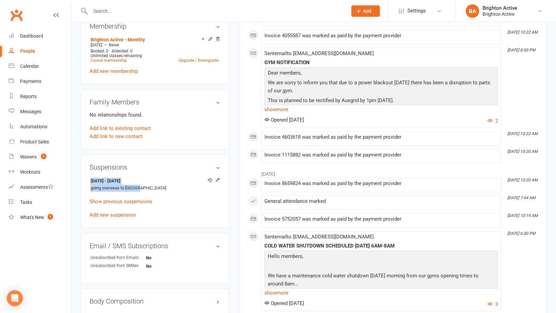
drag, startPoint x: 145, startPoint y: 188, endPoint x: 85, endPoint y: 175, distance: 61.5
click at [85, 175] on div "Suspensions 30 Aug 2025 - 1 Dec 2025 going overseas to Europe Show previous sus…" at bounding box center [155, 190] width 149 height 73
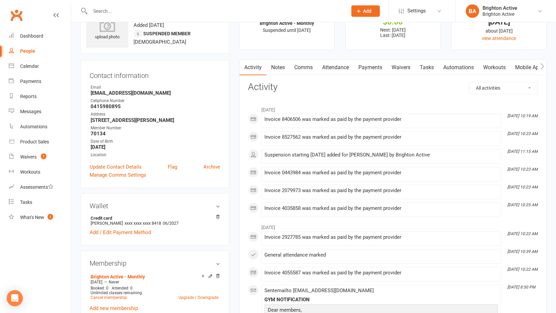
scroll to position [0, 0]
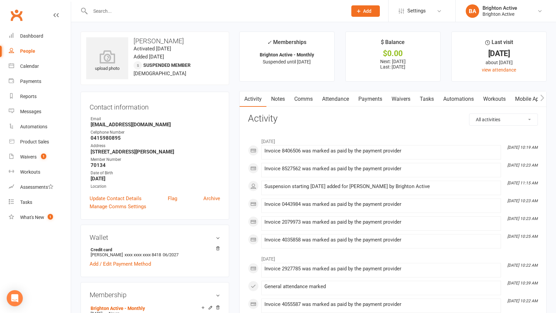
drag, startPoint x: 180, startPoint y: 40, endPoint x: 149, endPoint y: 41, distance: 30.9
click at [149, 41] on h3 "Jane Kookarkin" at bounding box center [154, 40] width 137 height 7
click at [24, 50] on div "People" at bounding box center [27, 50] width 15 height 5
select select "100"
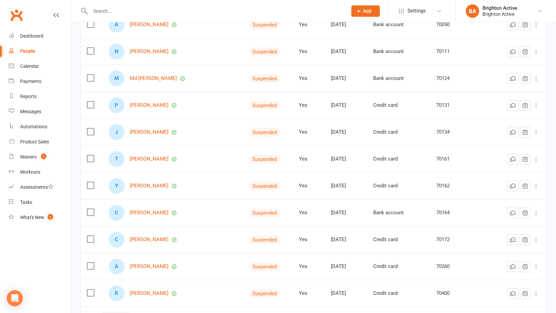
scroll to position [268, 0]
click at [143, 157] on link "Tonie Kersten" at bounding box center [149, 158] width 39 height 6
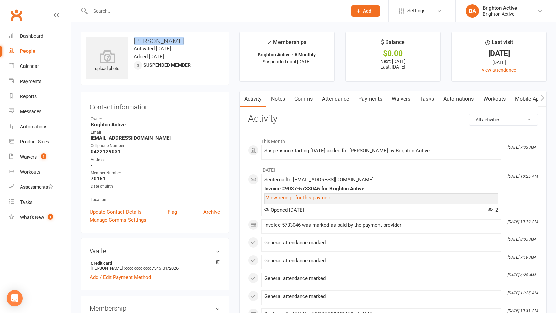
drag, startPoint x: 179, startPoint y: 39, endPoint x: 129, endPoint y: 41, distance: 49.4
click at [129, 41] on h3 "Tonie Kersten" at bounding box center [154, 40] width 137 height 7
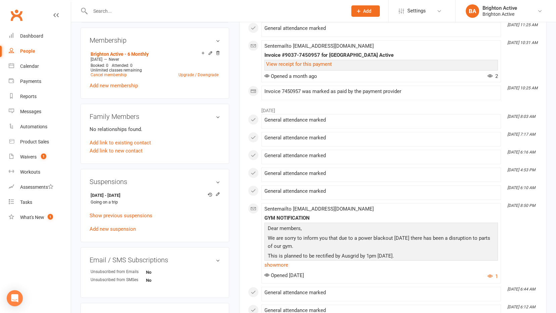
scroll to position [268, 0]
drag, startPoint x: 83, startPoint y: 191, endPoint x: 139, endPoint y: 207, distance: 58.2
click at [139, 207] on div "Suspensions 8 Sep 2025 - 16 Sep 2025 Going on a trip Show previous suspensions …" at bounding box center [155, 204] width 149 height 73
click at [234, 221] on main "✓ Memberships Brighton Active - 6 Monthly Suspended until 16 Sep 2025 $ Balance…" at bounding box center [392, 155] width 317 height 785
drag, startPoint x: 137, startPoint y: 204, endPoint x: 87, endPoint y: 195, distance: 50.8
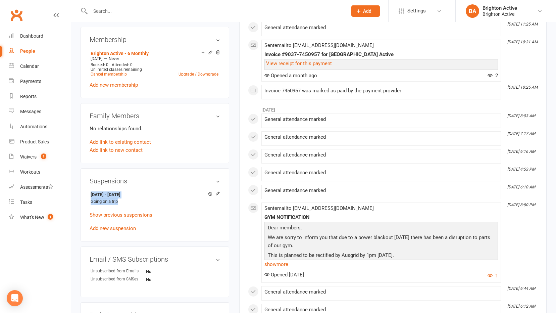
click at [87, 195] on div "Suspensions 8 Sep 2025 - 16 Sep 2025 Going on a trip Show previous suspensions …" at bounding box center [155, 204] width 149 height 73
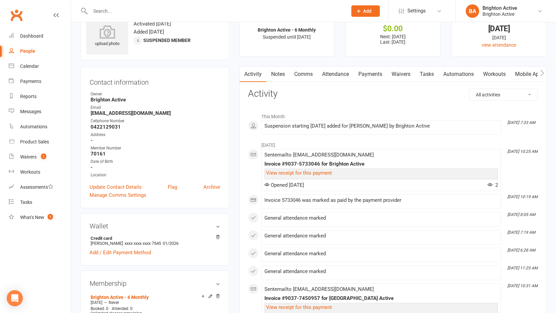
scroll to position [0, 0]
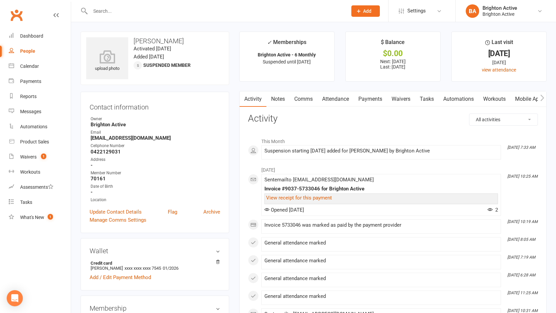
click at [25, 53] on div "People" at bounding box center [27, 50] width 15 height 5
select select "100"
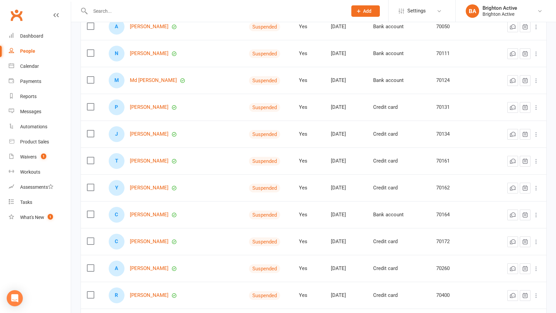
scroll to position [302, 0]
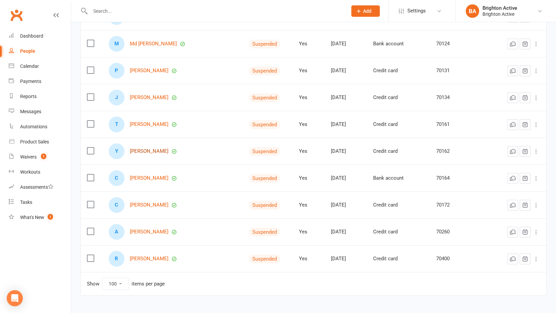
click at [168, 154] on link "Youssef El Khadmaoui" at bounding box center [149, 151] width 39 height 6
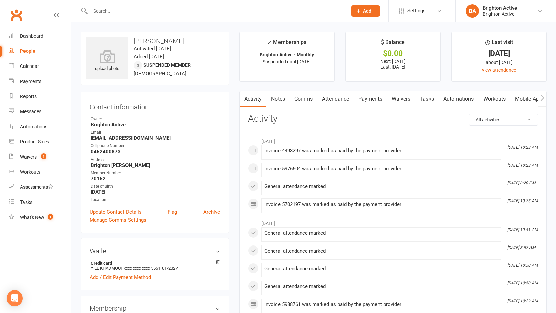
drag, startPoint x: 202, startPoint y: 37, endPoint x: 134, endPoint y: 40, distance: 68.1
click at [134, 40] on h3 "Youssef El Khadmaoui" at bounding box center [154, 40] width 137 height 7
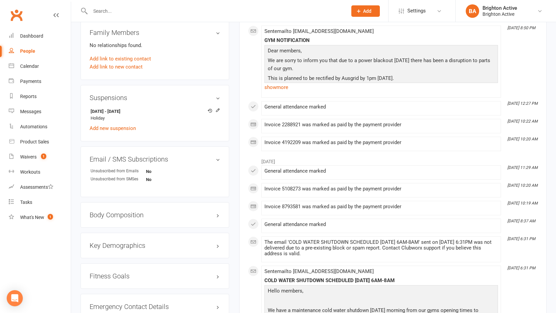
scroll to position [403, 0]
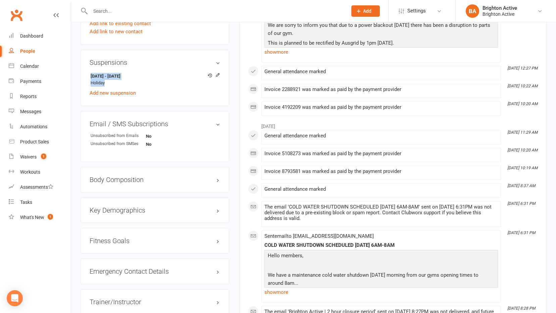
drag, startPoint x: 113, startPoint y: 81, endPoint x: 89, endPoint y: 73, distance: 25.0
click at [89, 73] on div "Suspensions 12 Aug 2025 - 21 Sep 2025 Holiday Add new suspension" at bounding box center [155, 78] width 149 height 57
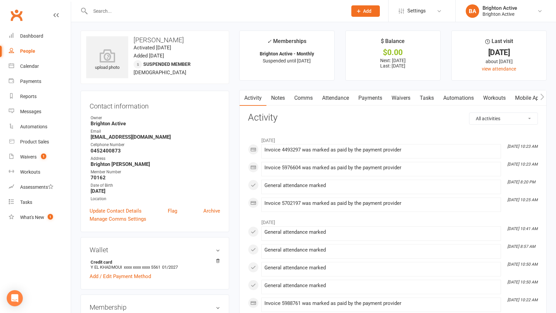
scroll to position [0, 0]
drag, startPoint x: 25, startPoint y: 52, endPoint x: 38, endPoint y: 61, distance: 15.6
click at [25, 52] on div "People" at bounding box center [27, 50] width 15 height 5
select select "100"
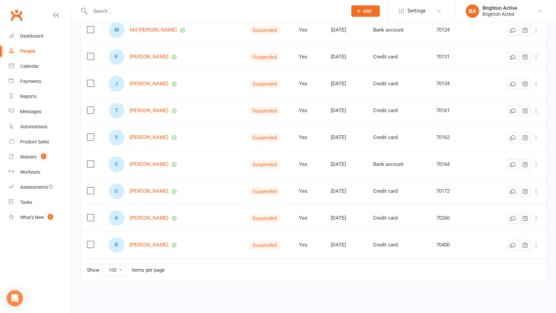
scroll to position [321, 0]
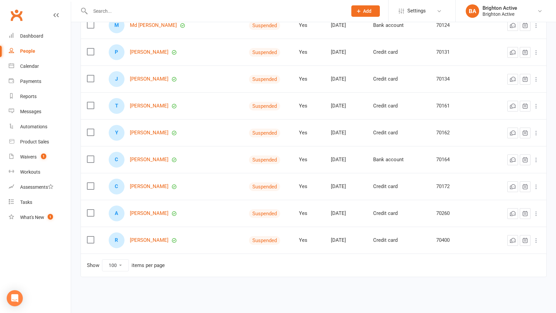
click at [154, 163] on div "C Celeste Freed" at bounding box center [173, 160] width 128 height 16
click at [144, 158] on link "Celeste Freed" at bounding box center [149, 160] width 39 height 6
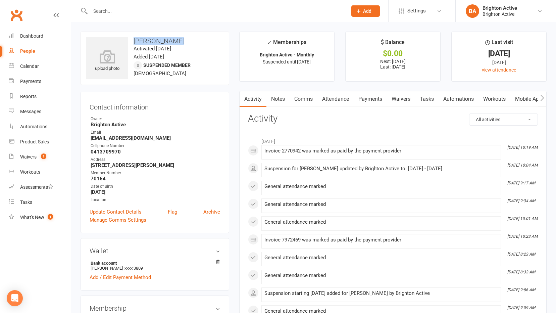
drag, startPoint x: 177, startPoint y: 39, endPoint x: 134, endPoint y: 38, distance: 43.3
click at [134, 38] on h3 "Celeste Freed" at bounding box center [154, 40] width 137 height 7
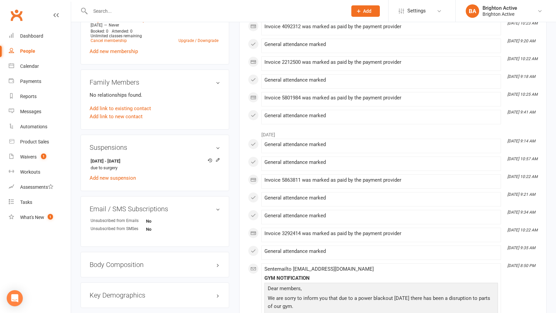
scroll to position [369, 0]
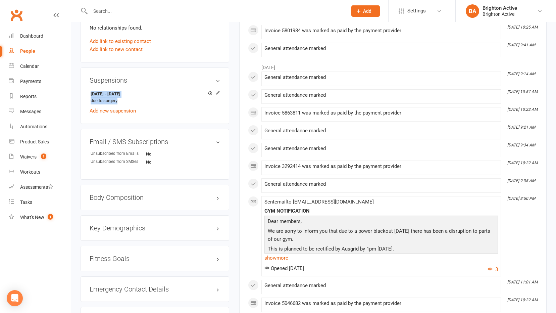
drag, startPoint x: 125, startPoint y: 102, endPoint x: 85, endPoint y: 92, distance: 40.8
click at [85, 92] on div "Suspensions 3 Sep 2025 - 16 Sep 2025 due to surgery Add new suspension" at bounding box center [155, 95] width 149 height 57
click at [28, 50] on div "People" at bounding box center [27, 50] width 15 height 5
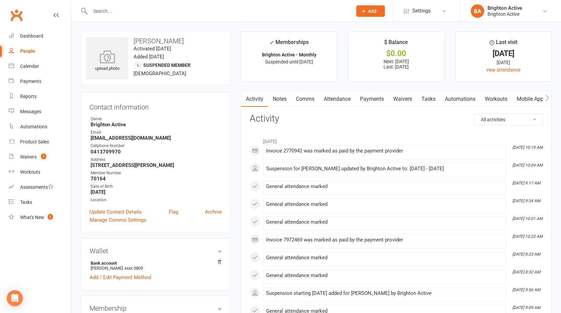
select select "100"
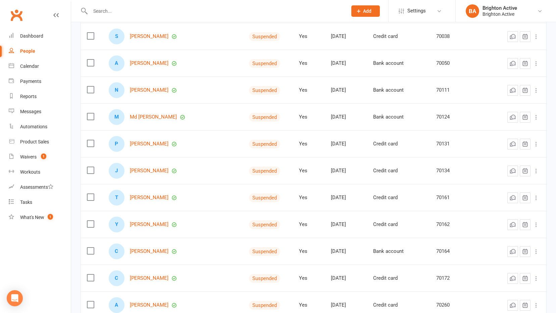
scroll to position [235, 0]
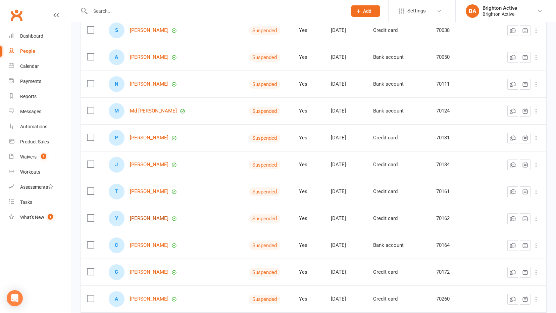
click at [142, 218] on link "Youssef El Khadmaoui" at bounding box center [149, 218] width 39 height 6
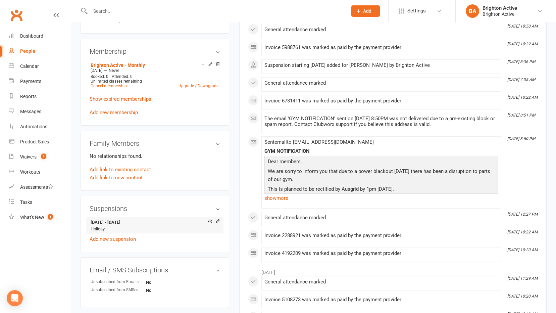
scroll to position [268, 0]
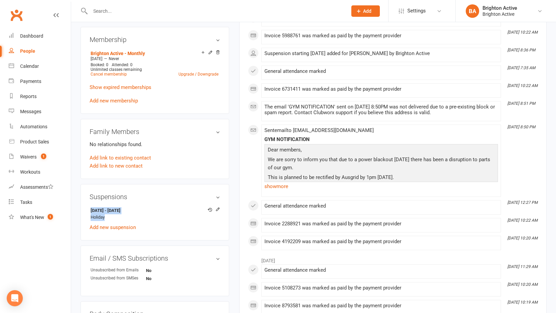
drag, startPoint x: 110, startPoint y: 216, endPoint x: 86, endPoint y: 206, distance: 26.3
click at [86, 206] on div "Suspensions 12 Aug 2025 - 21 Sep 2025 Holiday Add new suspension" at bounding box center [155, 212] width 149 height 57
drag, startPoint x: 22, startPoint y: 52, endPoint x: 27, endPoint y: 49, distance: 5.9
click at [22, 52] on div "People" at bounding box center [27, 50] width 15 height 5
select select "100"
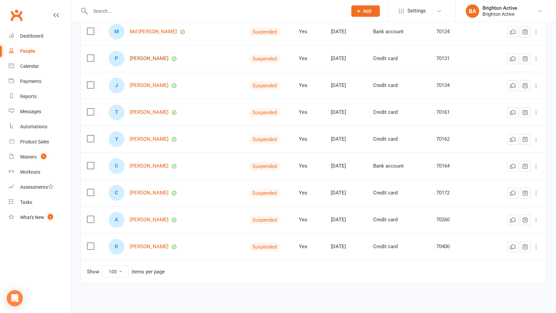
scroll to position [321, 0]
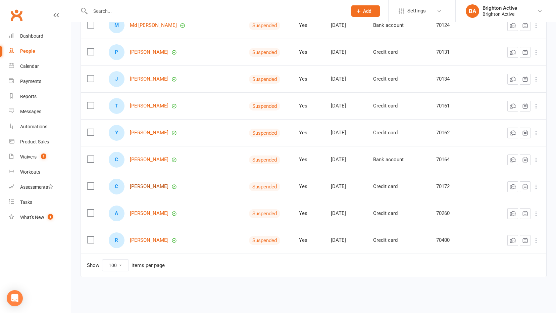
click at [148, 188] on link "[PERSON_NAME]" at bounding box center [149, 186] width 39 height 6
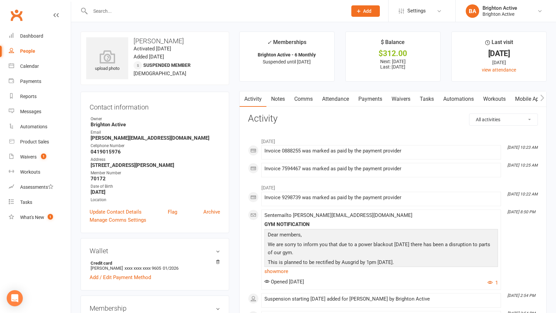
drag, startPoint x: 180, startPoint y: 41, endPoint x: 129, endPoint y: 44, distance: 51.7
click at [129, 44] on h3 "[PERSON_NAME]" at bounding box center [154, 40] width 137 height 7
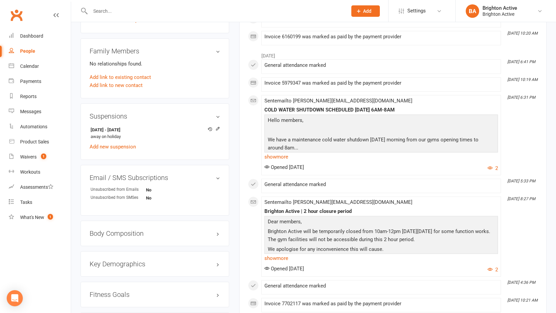
scroll to position [335, 0]
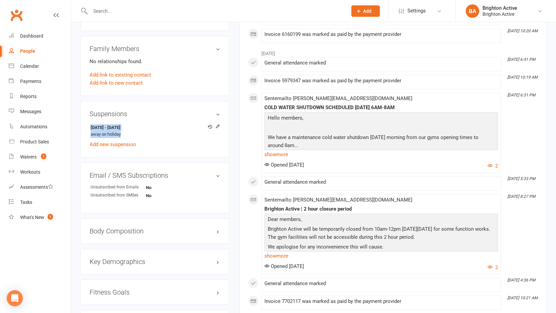
drag, startPoint x: 124, startPoint y: 134, endPoint x: 89, endPoint y: 124, distance: 36.3
click at [89, 124] on div "Suspensions 13 Aug 2025 - 16 Sep 2025 away on holiday Add new suspension" at bounding box center [155, 129] width 149 height 57
click at [26, 49] on div "People" at bounding box center [27, 50] width 15 height 5
select select "100"
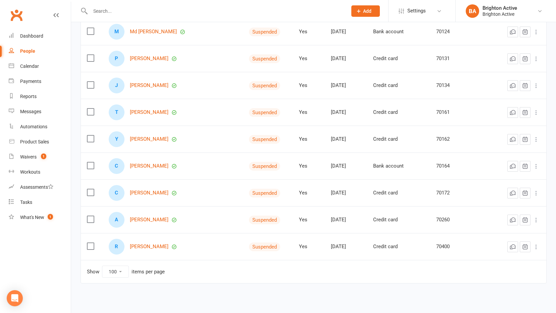
scroll to position [321, 0]
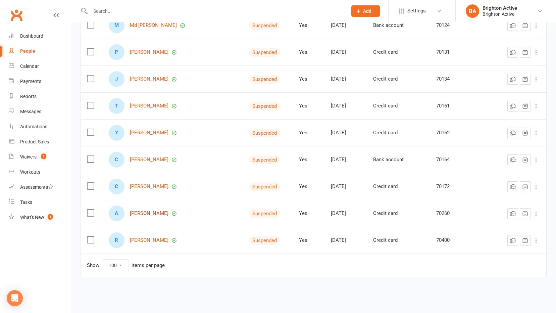
click at [144, 214] on link "Ana Trajkovska" at bounding box center [149, 213] width 39 height 6
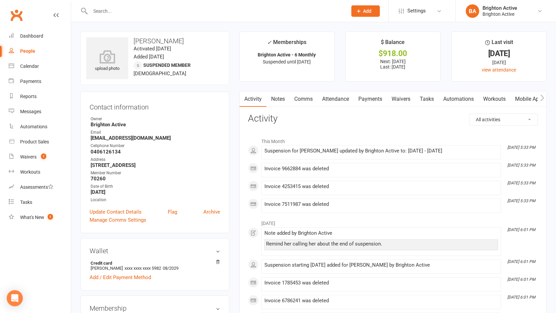
drag, startPoint x: 182, startPoint y: 42, endPoint x: 132, endPoint y: 45, distance: 50.1
click at [132, 45] on div "upload photo Ana Trajkovska Activated 8 August, 2025 Added 8 August, 2025 Suspe…" at bounding box center [155, 58] width 149 height 53
click at [193, 40] on h3 "Ana Trajkovska" at bounding box center [154, 40] width 137 height 7
drag, startPoint x: 177, startPoint y: 40, endPoint x: 131, endPoint y: 39, distance: 46.6
click at [131, 39] on h3 "Ana Trajkovska" at bounding box center [154, 40] width 137 height 7
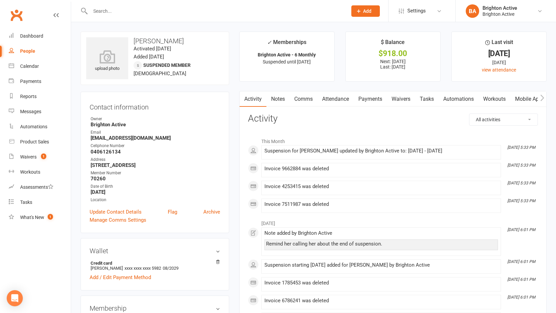
click at [183, 39] on h3 "Ana Trajkovska" at bounding box center [154, 40] width 137 height 7
click at [168, 39] on h3 "Ana Trajkovska" at bounding box center [154, 40] width 137 height 7
click at [169, 39] on h3 "Ana Trajkovska" at bounding box center [154, 40] width 137 height 7
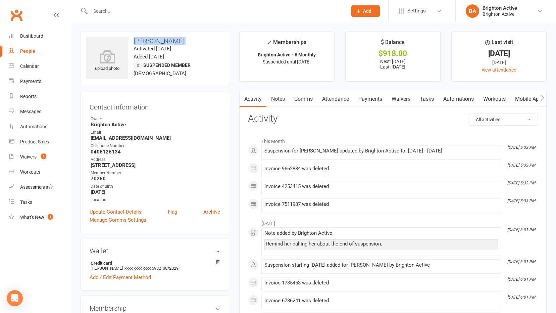
click at [169, 39] on h3 "Ana Trajkovska" at bounding box center [154, 40] width 137 height 7
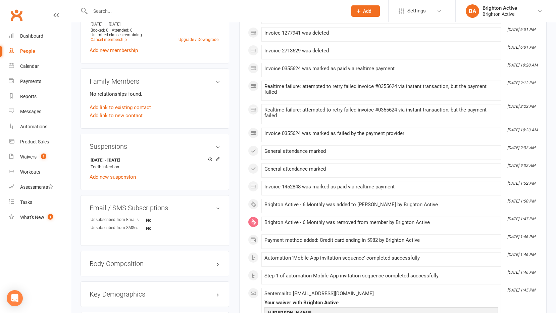
scroll to position [335, 0]
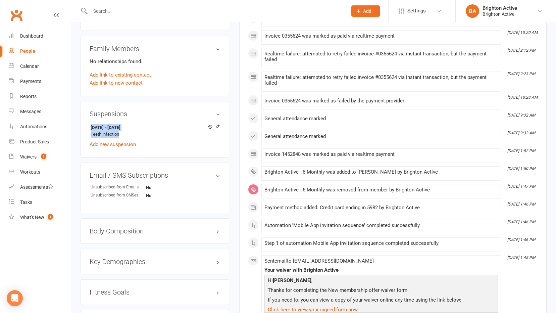
drag, startPoint x: 120, startPoint y: 134, endPoint x: 87, endPoint y: 127, distance: 33.6
click at [87, 127] on div "Suspensions 20 Aug 2025 - 10 Oct 2025 Teeth infection Add new suspension" at bounding box center [155, 129] width 149 height 57
click at [27, 157] on div "Waivers" at bounding box center [28, 156] width 16 height 5
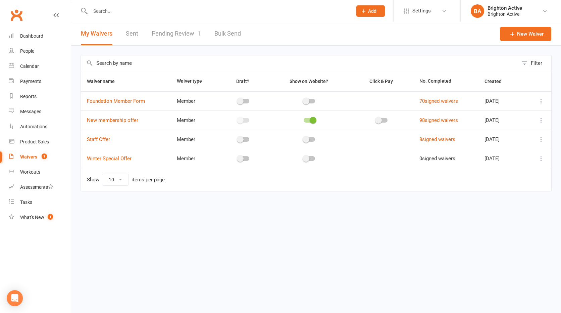
click at [173, 27] on link "Pending Review 1" at bounding box center [176, 33] width 49 height 23
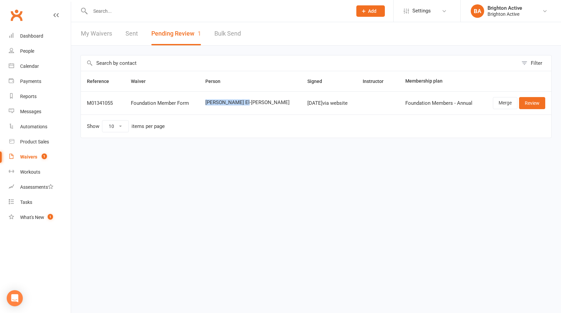
drag, startPoint x: 255, startPoint y: 104, endPoint x: 210, endPoint y: 106, distance: 45.3
click at [210, 106] on td "[PERSON_NAME] El-[PERSON_NAME]" at bounding box center [250, 102] width 102 height 23
drag, startPoint x: 33, startPoint y: 31, endPoint x: 124, endPoint y: 53, distance: 94.0
click at [33, 31] on link "Dashboard" at bounding box center [40, 36] width 62 height 15
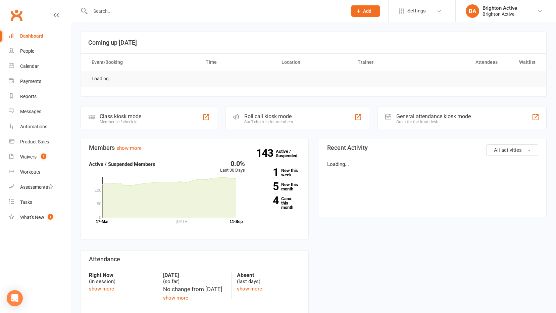
click at [9, 29] on link "Dashboard" at bounding box center [40, 36] width 62 height 15
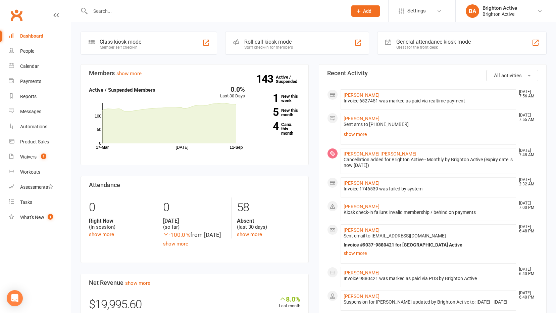
click at [430, 41] on div "General attendance kiosk mode" at bounding box center [433, 42] width 74 height 6
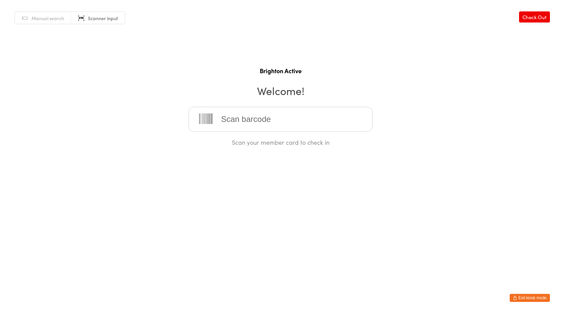
click at [532, 297] on button "Exit kiosk mode" at bounding box center [530, 298] width 40 height 8
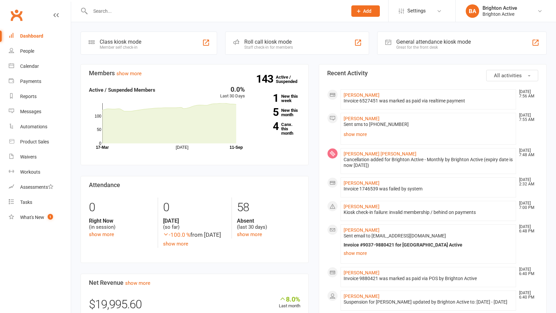
click at [100, 10] on input "text" at bounding box center [215, 10] width 254 height 9
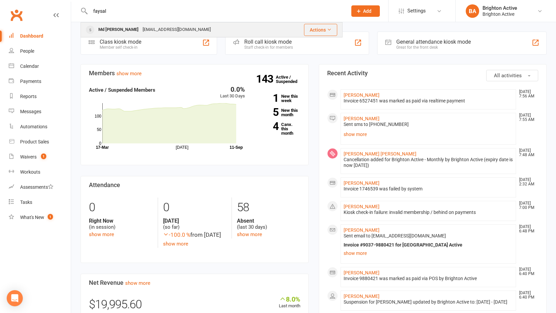
type input "faysal"
click at [142, 30] on div "mdfaysalmasfik@gmail.com" at bounding box center [177, 30] width 72 height 10
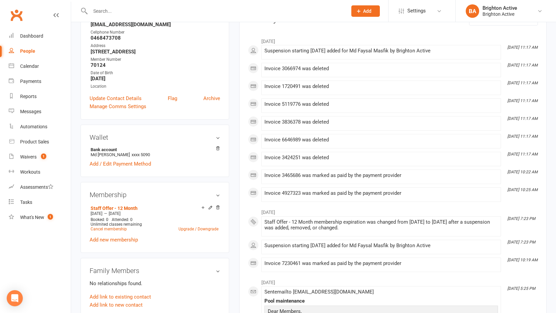
scroll to position [101, 0]
click at [102, 227] on link "Cancel membership" at bounding box center [109, 228] width 36 height 5
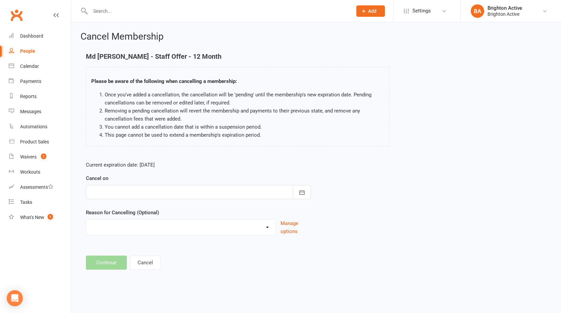
click at [111, 186] on div at bounding box center [198, 192] width 225 height 14
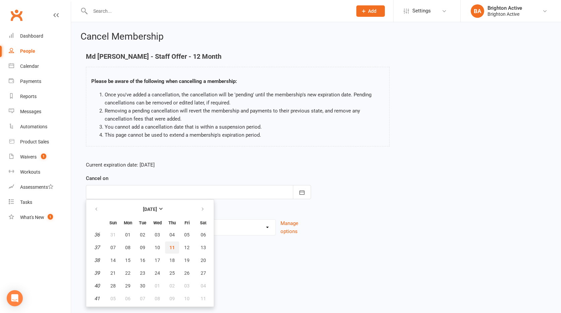
click at [173, 246] on span "11" at bounding box center [171, 247] width 5 height 5
type input "[DATE]"
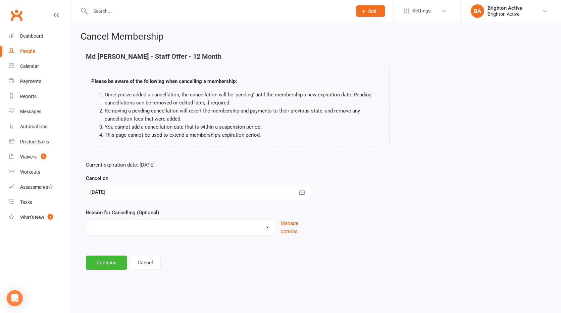
click at [129, 224] on select "Holiday Injury Unpaid Other reason" at bounding box center [180, 225] width 189 height 13
click at [121, 221] on select "Holiday Injury Unpaid Other reason" at bounding box center [180, 225] width 189 height 13
click at [121, 226] on select "Holiday Injury Unpaid Other reason" at bounding box center [180, 225] width 189 height 13
click at [122, 226] on select "Holiday Injury Unpaid Other reason" at bounding box center [180, 225] width 189 height 13
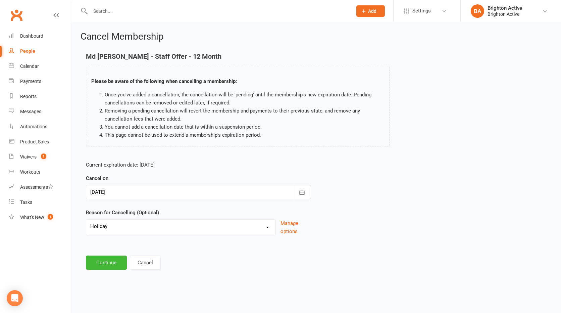
select select "3"
click at [86, 219] on select "Holiday Injury Unpaid Other reason" at bounding box center [180, 225] width 189 height 13
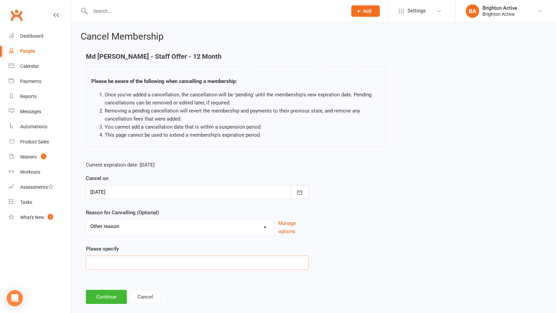
click at [113, 260] on input at bounding box center [197, 262] width 223 height 14
type input "h"
type input "He is not staff anymore."
click at [108, 297] on button "Continue" at bounding box center [106, 296] width 41 height 14
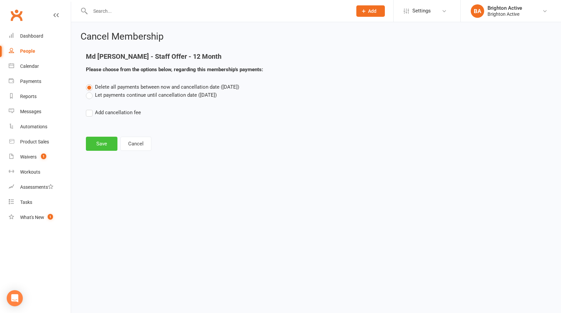
click at [99, 142] on button "Save" at bounding box center [102, 144] width 32 height 14
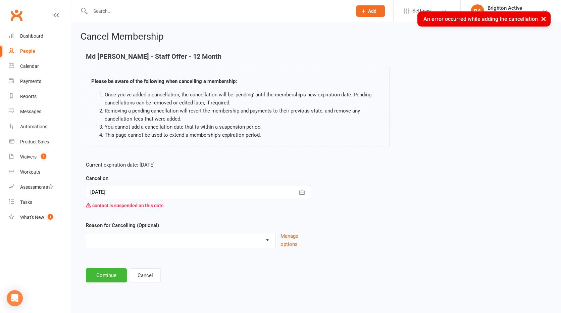
click at [145, 187] on div at bounding box center [198, 192] width 225 height 14
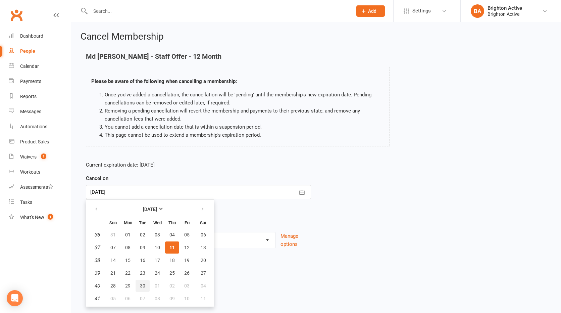
click at [144, 287] on span "30" at bounding box center [142, 285] width 5 height 5
type input "30 Sep 2025"
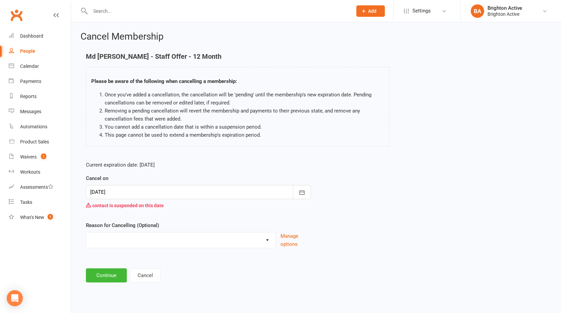
click at [104, 268] on main "Md Faysal Masfik - Staff Offer - 12 Month Please be aware of the following when…" at bounding box center [316, 167] width 471 height 229
click at [95, 273] on button "Continue" at bounding box center [106, 275] width 41 height 14
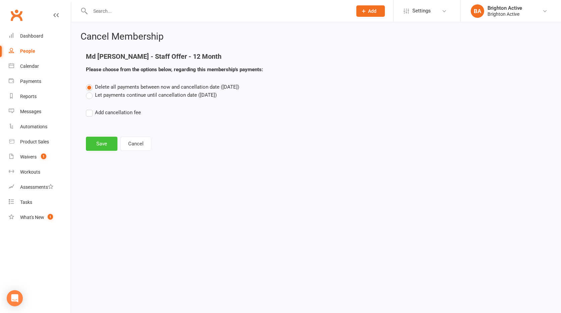
click at [100, 142] on button "Save" at bounding box center [102, 144] width 32 height 14
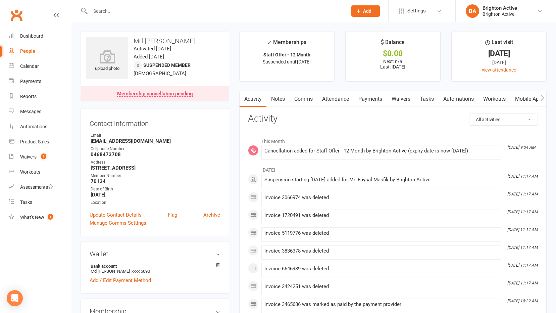
click at [301, 100] on link "Comms" at bounding box center [303, 98] width 28 height 15
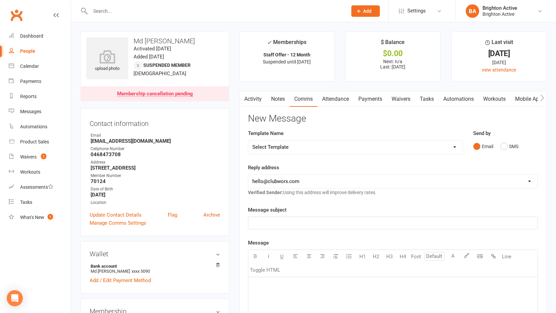
click at [292, 145] on select "Select Template [SMS] [Default template - review before using] Appointment remi…" at bounding box center [355, 146] width 214 height 13
click at [248, 140] on select "Select Template [SMS] [Default template - review before using] Appointment remi…" at bounding box center [355, 146] width 214 height 13
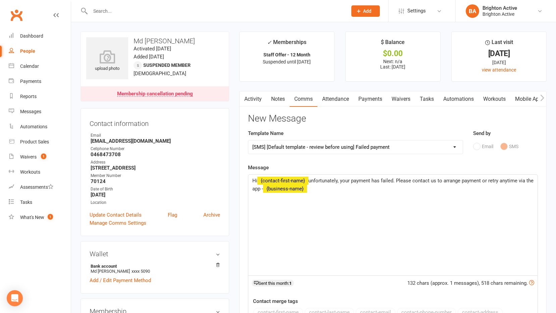
drag, startPoint x: 287, startPoint y: 148, endPoint x: 291, endPoint y: 148, distance: 4.0
click at [287, 148] on select "Select Template [SMS] [Default template - review before using] Appointment remi…" at bounding box center [355, 146] width 214 height 13
select select "4"
click at [248, 140] on select "Select Template [SMS] [Default template - review before using] Appointment remi…" at bounding box center [355, 146] width 214 height 13
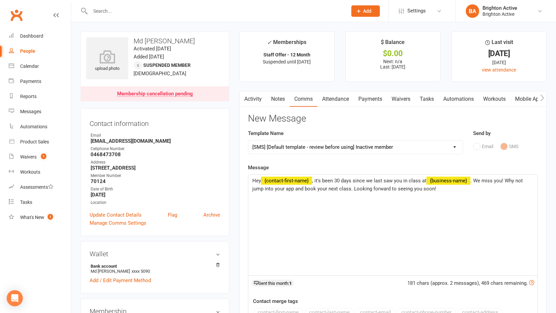
click at [403, 147] on select "Select Template [SMS] [Default template - review before using] Appointment remi…" at bounding box center [355, 146] width 214 height 13
click at [509, 119] on h3 "New Message" at bounding box center [393, 118] width 290 height 10
click at [462, 101] on link "Automations" at bounding box center [458, 98] width 40 height 15
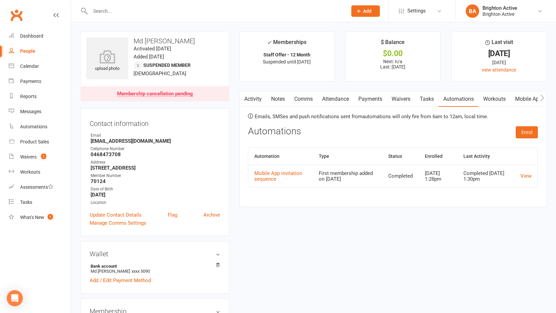
click at [424, 98] on link "Tasks" at bounding box center [426, 98] width 23 height 15
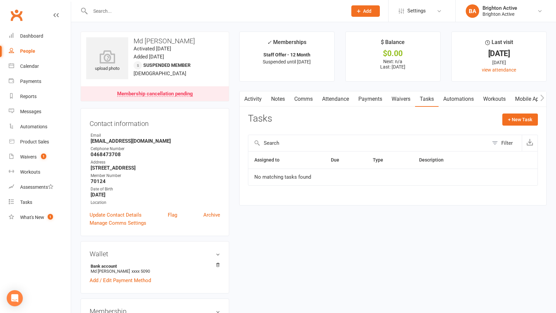
click at [404, 98] on link "Waivers" at bounding box center [401, 98] width 28 height 15
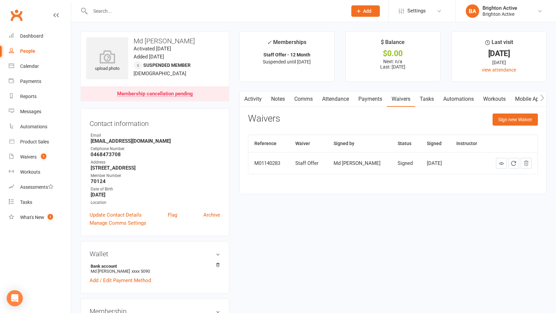
click at [366, 101] on link "Payments" at bounding box center [370, 98] width 33 height 15
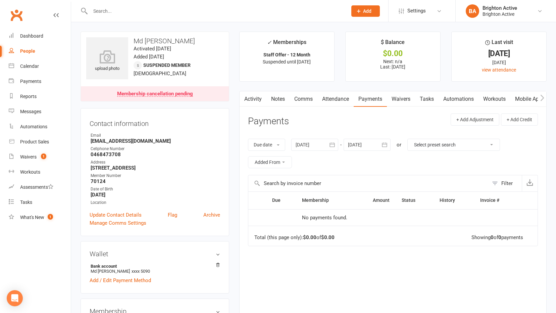
click at [131, 141] on strong "mdfaysalmasfik@gmail.com" at bounding box center [155, 141] width 129 height 6
click at [139, 141] on strong "mdfaysalmasfik@gmail.com" at bounding box center [155, 141] width 129 height 6
drag, startPoint x: 139, startPoint y: 141, endPoint x: 131, endPoint y: 139, distance: 7.3
click at [131, 139] on strong "mdfaysalmasfik@gmail.com" at bounding box center [155, 141] width 129 height 6
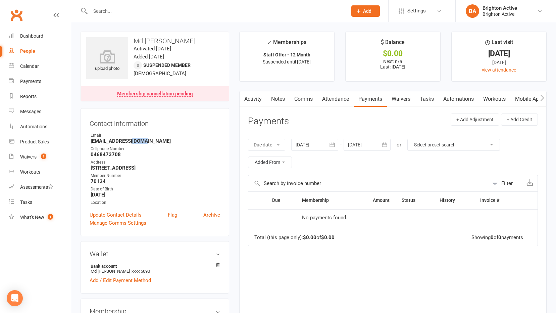
click at [131, 139] on strong "mdfaysalmasfik@gmail.com" at bounding box center [155, 141] width 129 height 6
click at [173, 93] on div "Membership cancellation pending" at bounding box center [155, 93] width 76 height 5
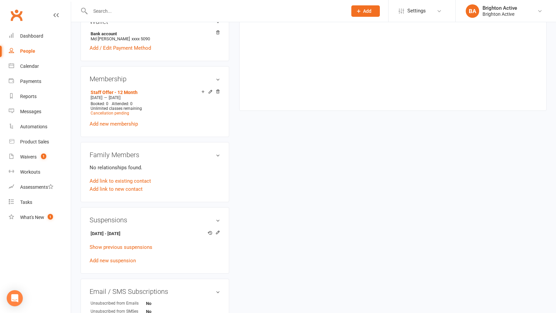
scroll to position [298, 0]
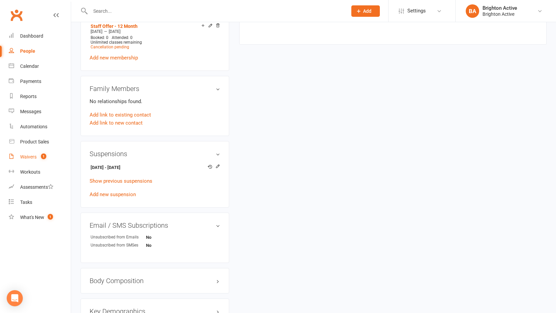
click at [31, 155] on div "Waivers" at bounding box center [28, 156] width 16 height 5
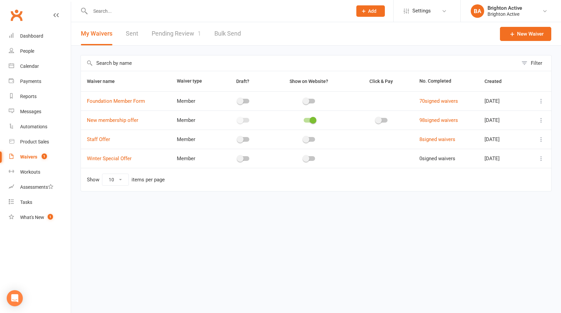
click at [181, 36] on link "Pending Review 1" at bounding box center [176, 33] width 49 height 23
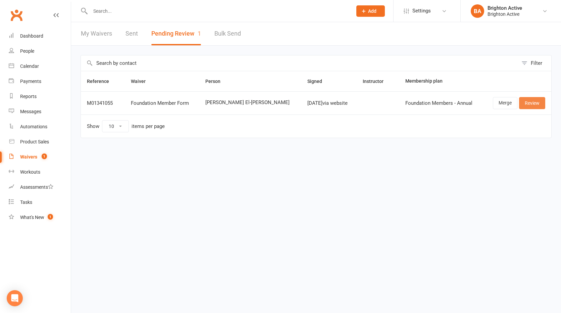
click at [540, 104] on link "Review" at bounding box center [532, 103] width 26 height 12
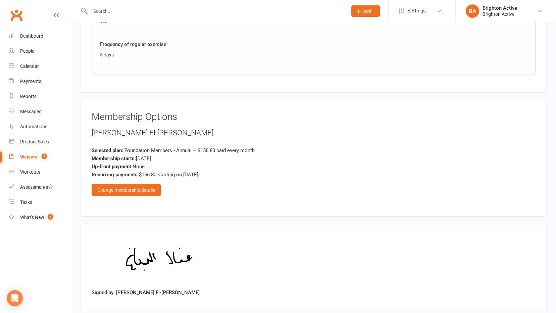
scroll to position [1003, 0]
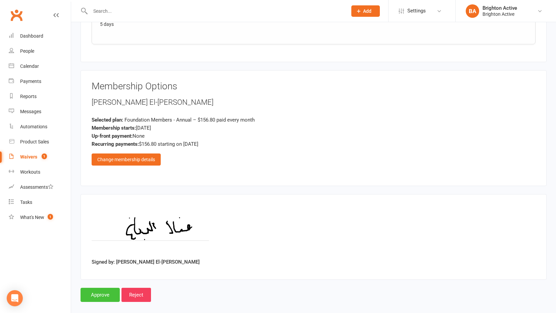
click at [106, 287] on input "Approve" at bounding box center [100, 294] width 39 height 14
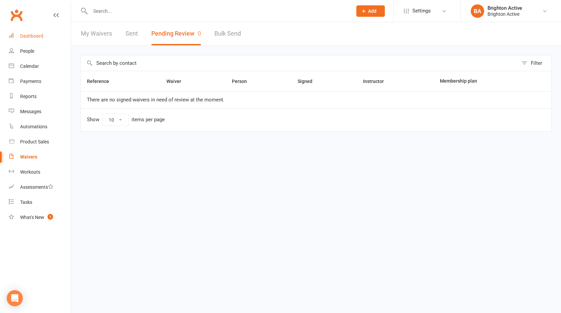
click at [30, 37] on div "Dashboard" at bounding box center [31, 35] width 23 height 5
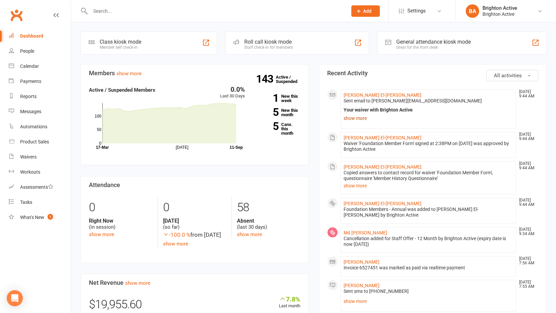
click at [356, 118] on link "show more" at bounding box center [428, 117] width 170 height 9
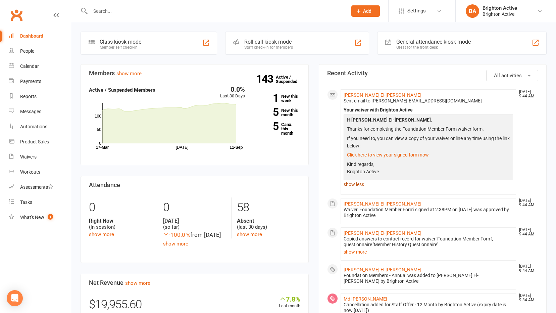
click at [356, 118] on strong "[PERSON_NAME] El-[PERSON_NAME]" at bounding box center [391, 119] width 80 height 5
click at [25, 51] on div "People" at bounding box center [27, 50] width 14 height 5
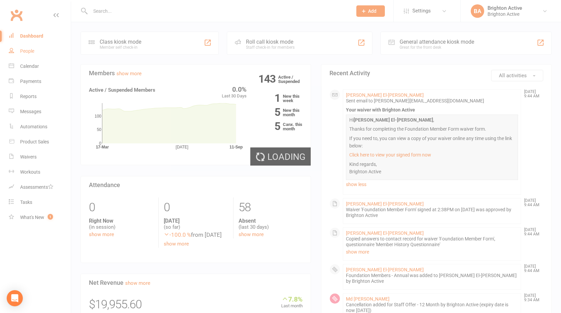
select select "100"
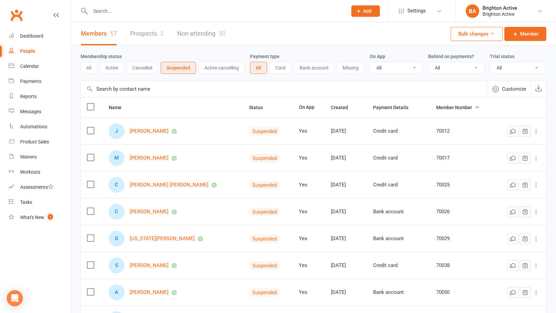
click at [91, 69] on button "All" at bounding box center [89, 68] width 16 height 12
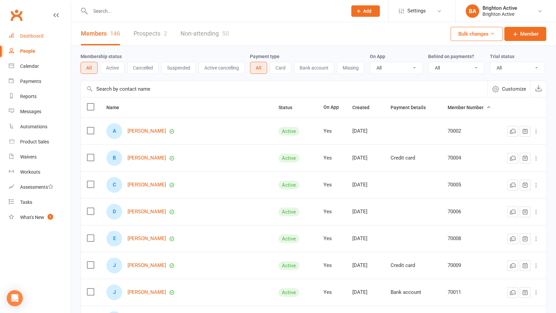
click at [33, 34] on div "Dashboard" at bounding box center [31, 35] width 23 height 5
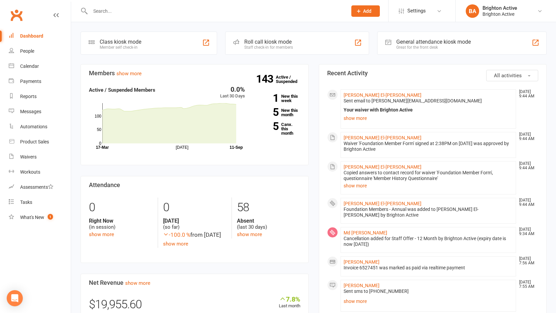
click at [402, 43] on div "General attendance kiosk mode" at bounding box center [433, 42] width 74 height 6
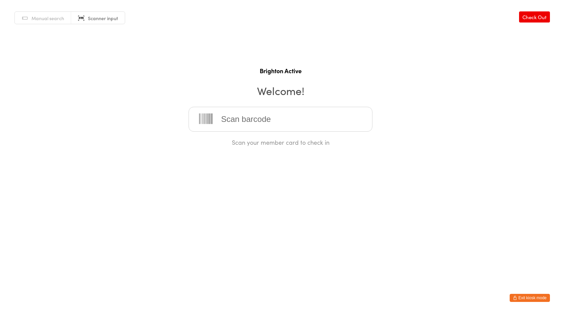
click at [530, 297] on button "Exit kiosk mode" at bounding box center [530, 298] width 40 height 8
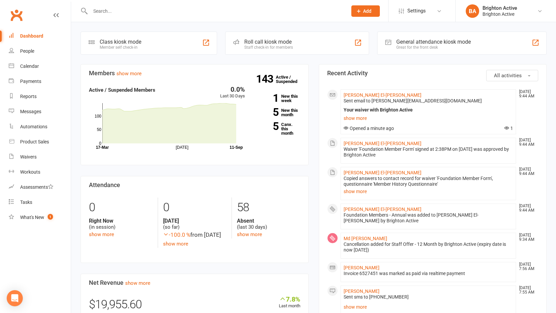
click at [149, 3] on div at bounding box center [212, 11] width 262 height 22
click at [148, 7] on input "text" at bounding box center [215, 10] width 254 height 9
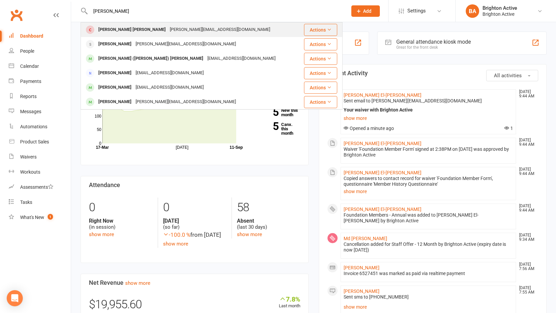
type input "[PERSON_NAME]"
click at [168, 29] on div "[PERSON_NAME][EMAIL_ADDRESS][DOMAIN_NAME]" at bounding box center [220, 30] width 104 height 10
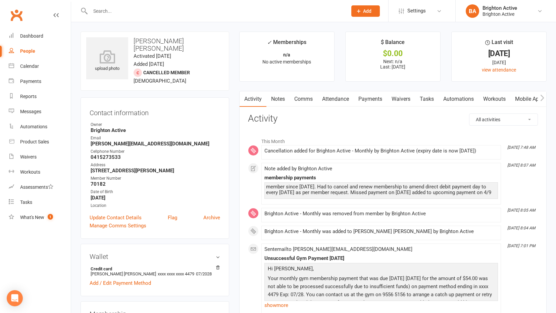
click at [366, 97] on link "Payments" at bounding box center [370, 98] width 33 height 15
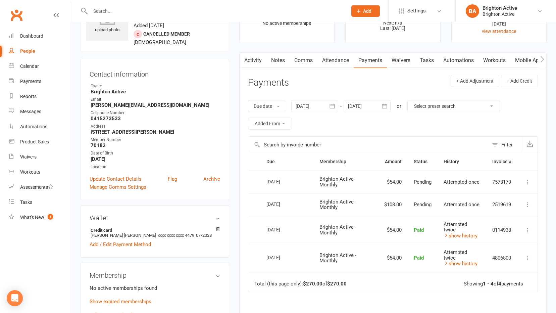
scroll to position [101, 0]
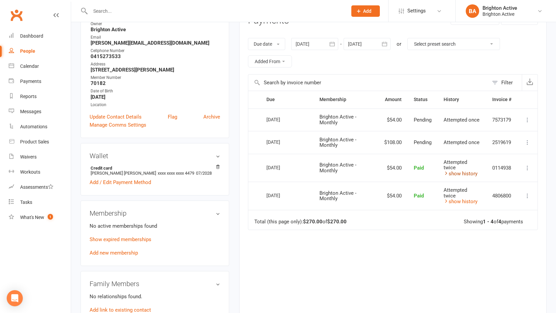
click at [445, 173] on icon at bounding box center [445, 172] width 5 height 5
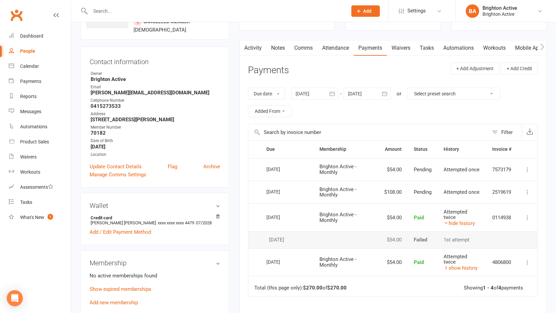
scroll to position [67, 0]
